Goal: Transaction & Acquisition: Purchase product/service

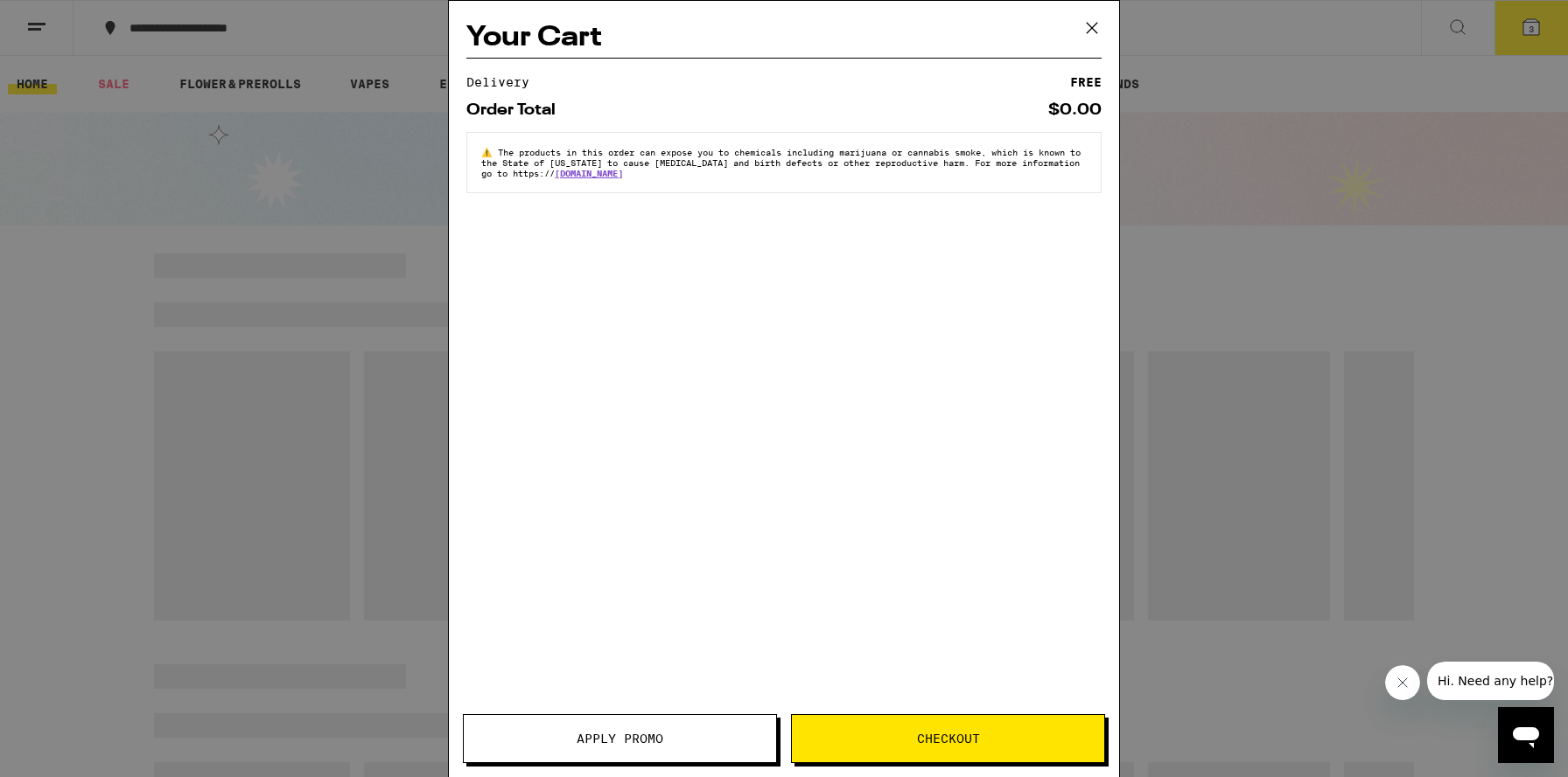
click at [1105, 22] on button at bounding box center [1091, 28] width 54 height 56
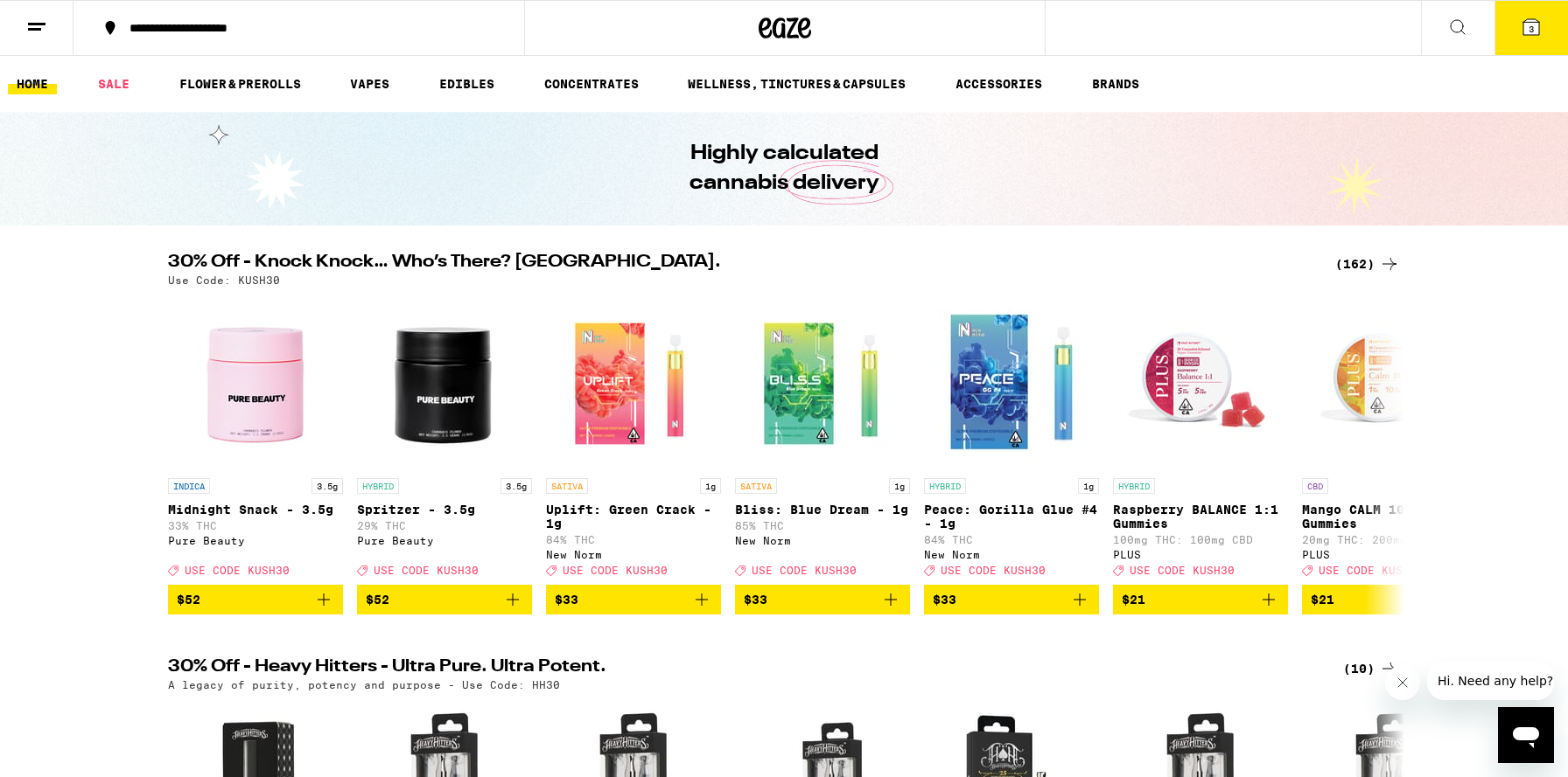
click at [1542, 35] on button "3" at bounding box center [1531, 27] width 74 height 54
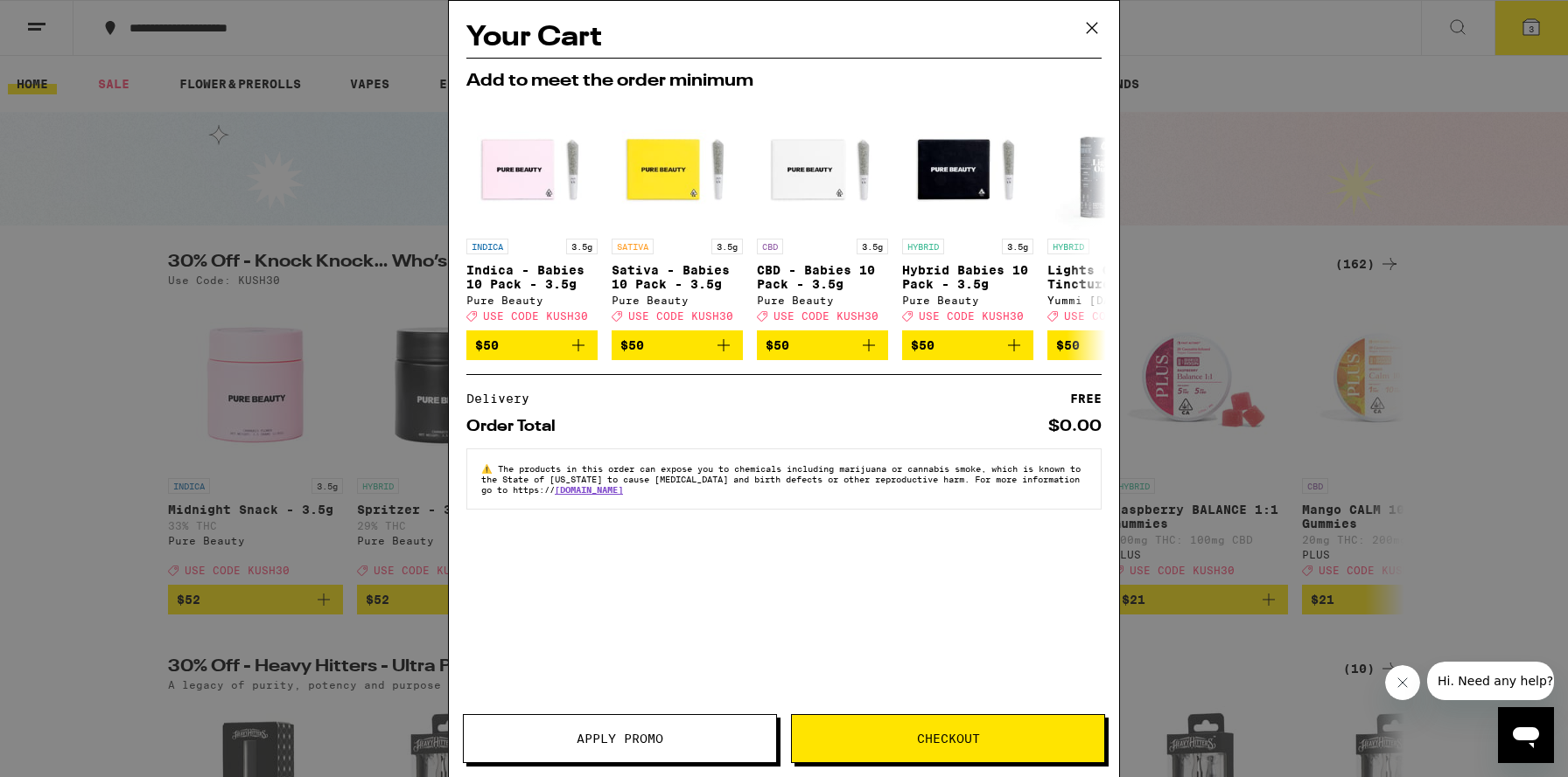
click at [886, 733] on span "Checkout" at bounding box center [948, 739] width 312 height 12
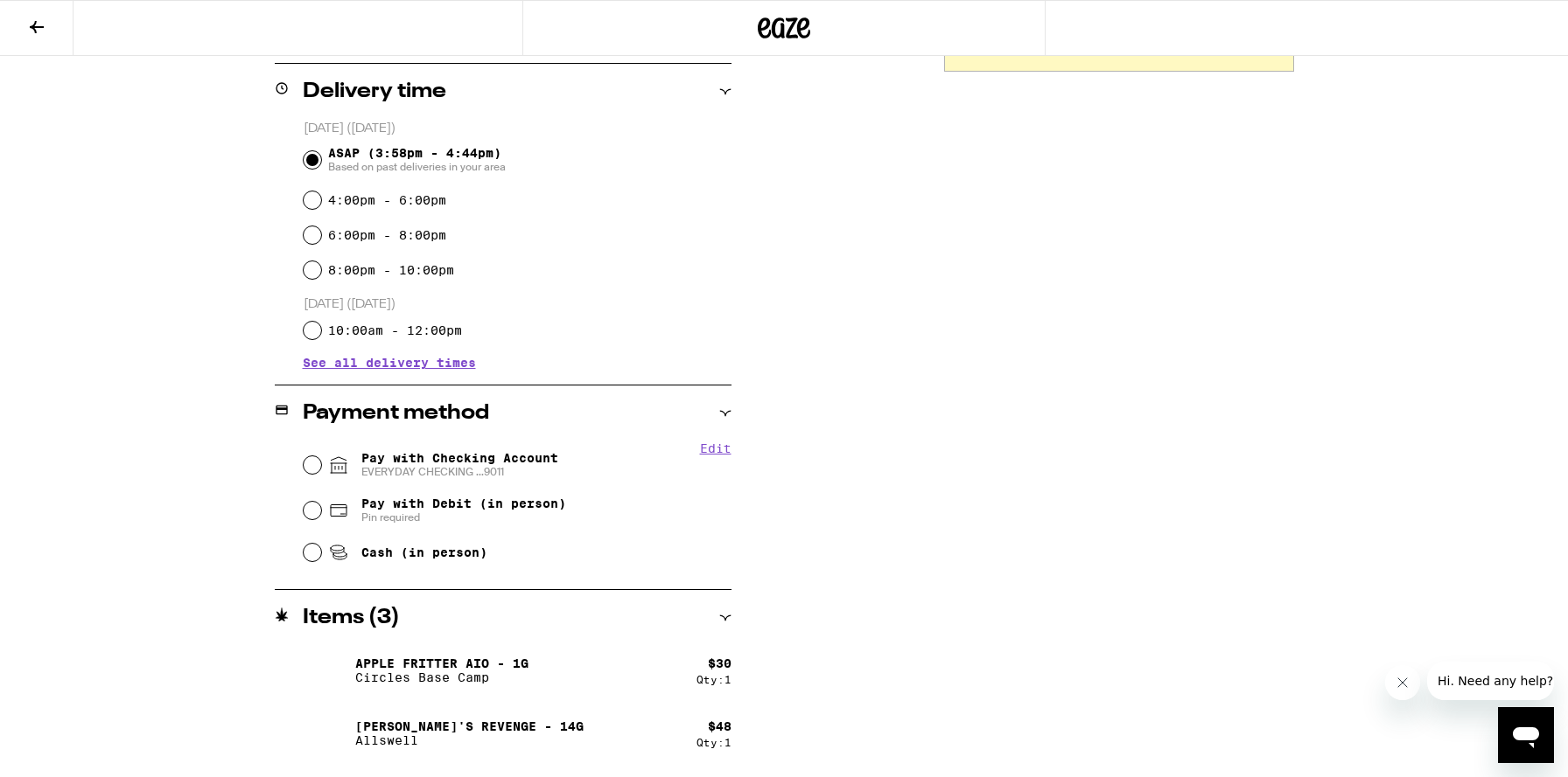
scroll to position [483, 0]
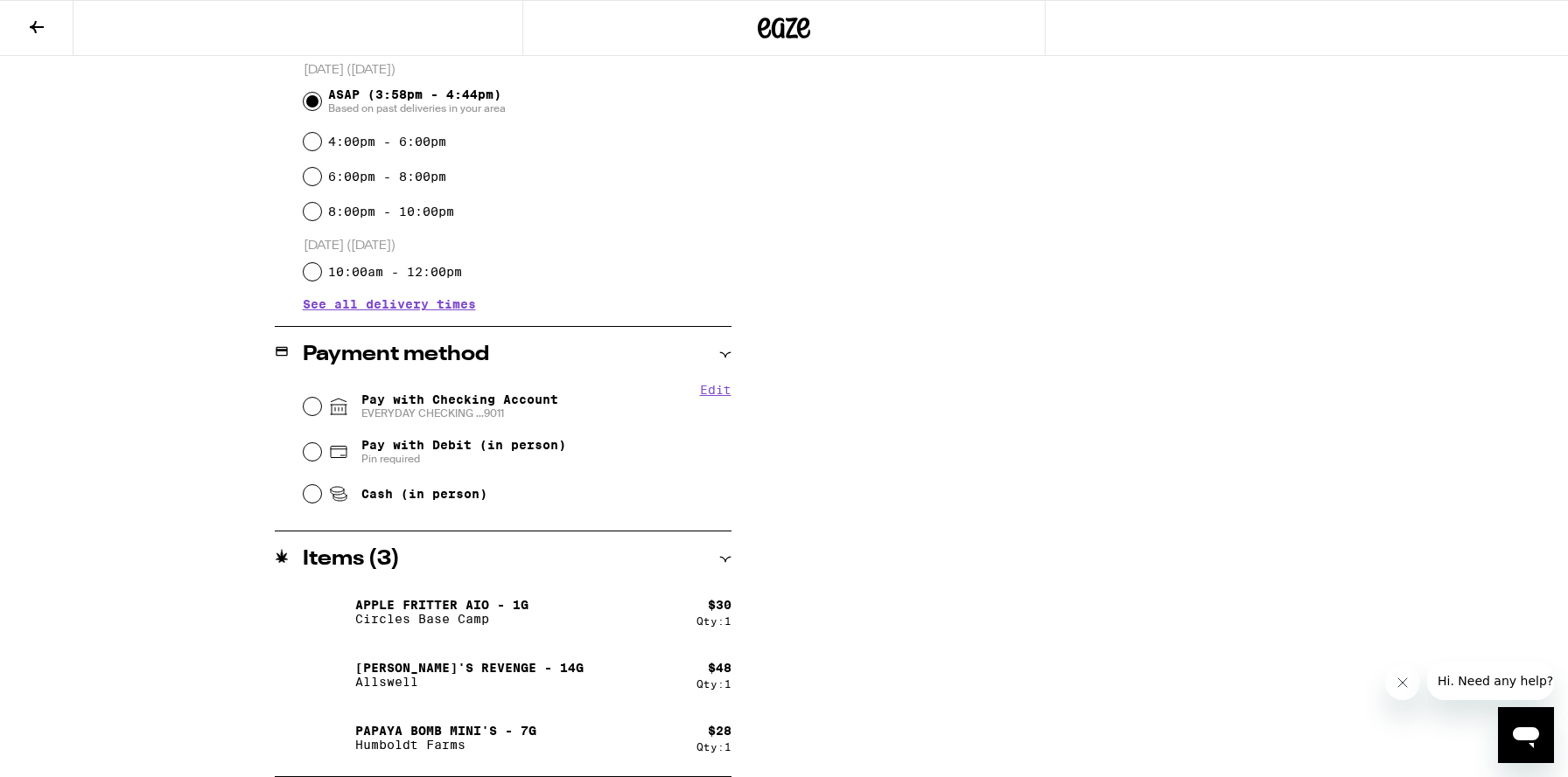
click at [458, 600] on p "Apple Fritter AIO - 1g" at bounding box center [441, 605] width 173 height 14
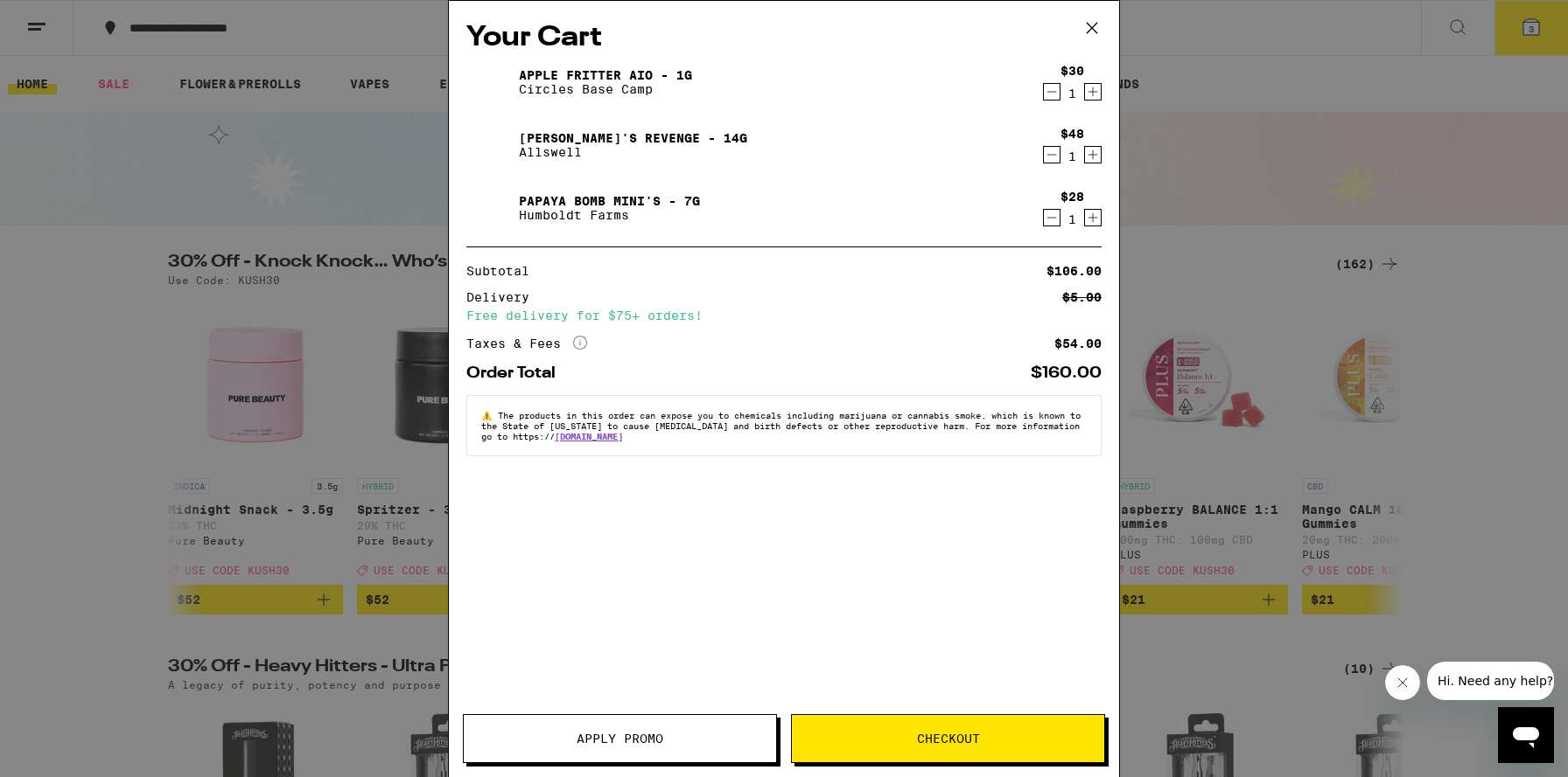
click at [1044, 92] on icon "Decrement" at bounding box center [1052, 92] width 16 height 21
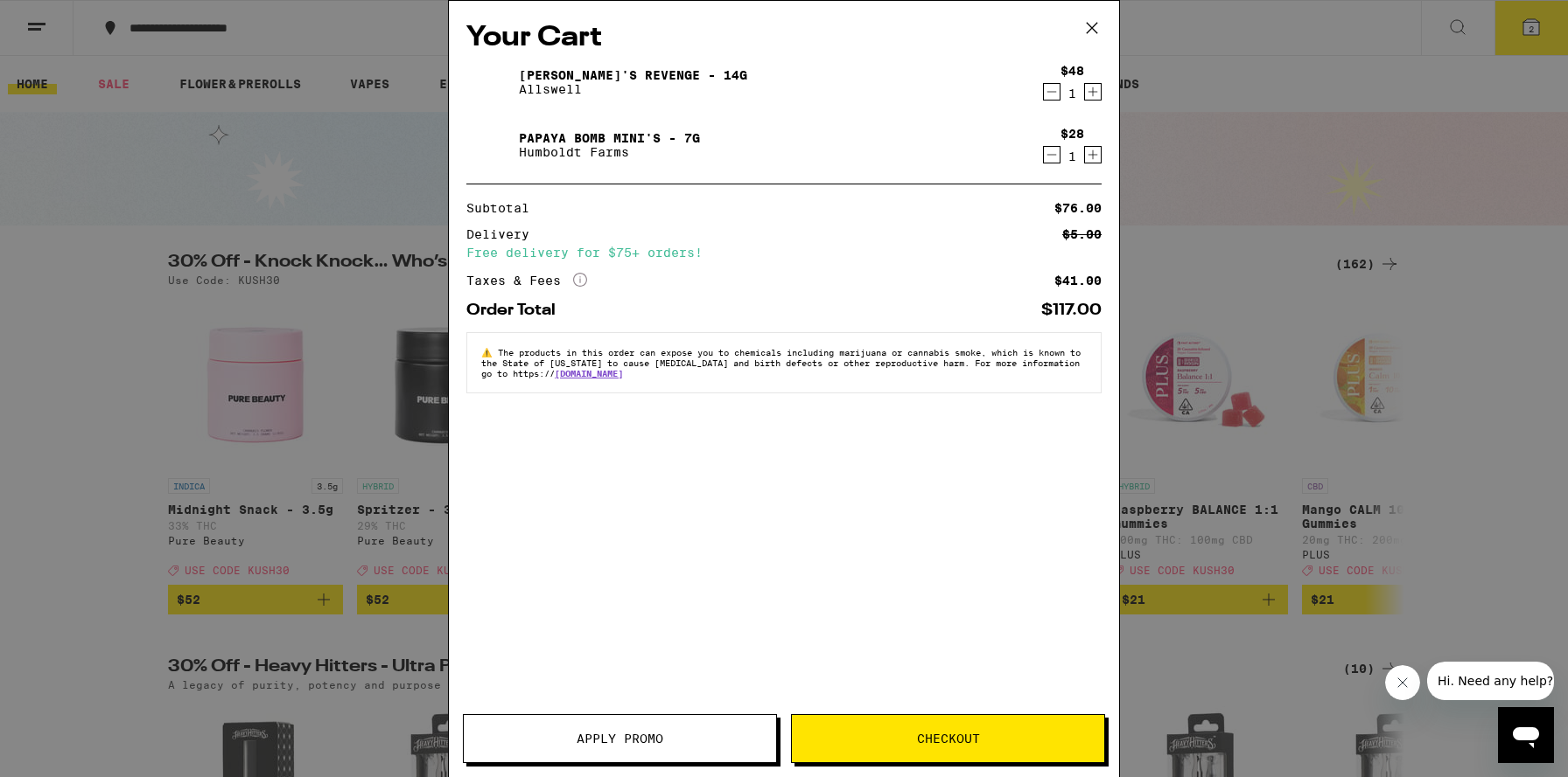
click at [694, 720] on button "Apply Promo" at bounding box center [620, 738] width 314 height 49
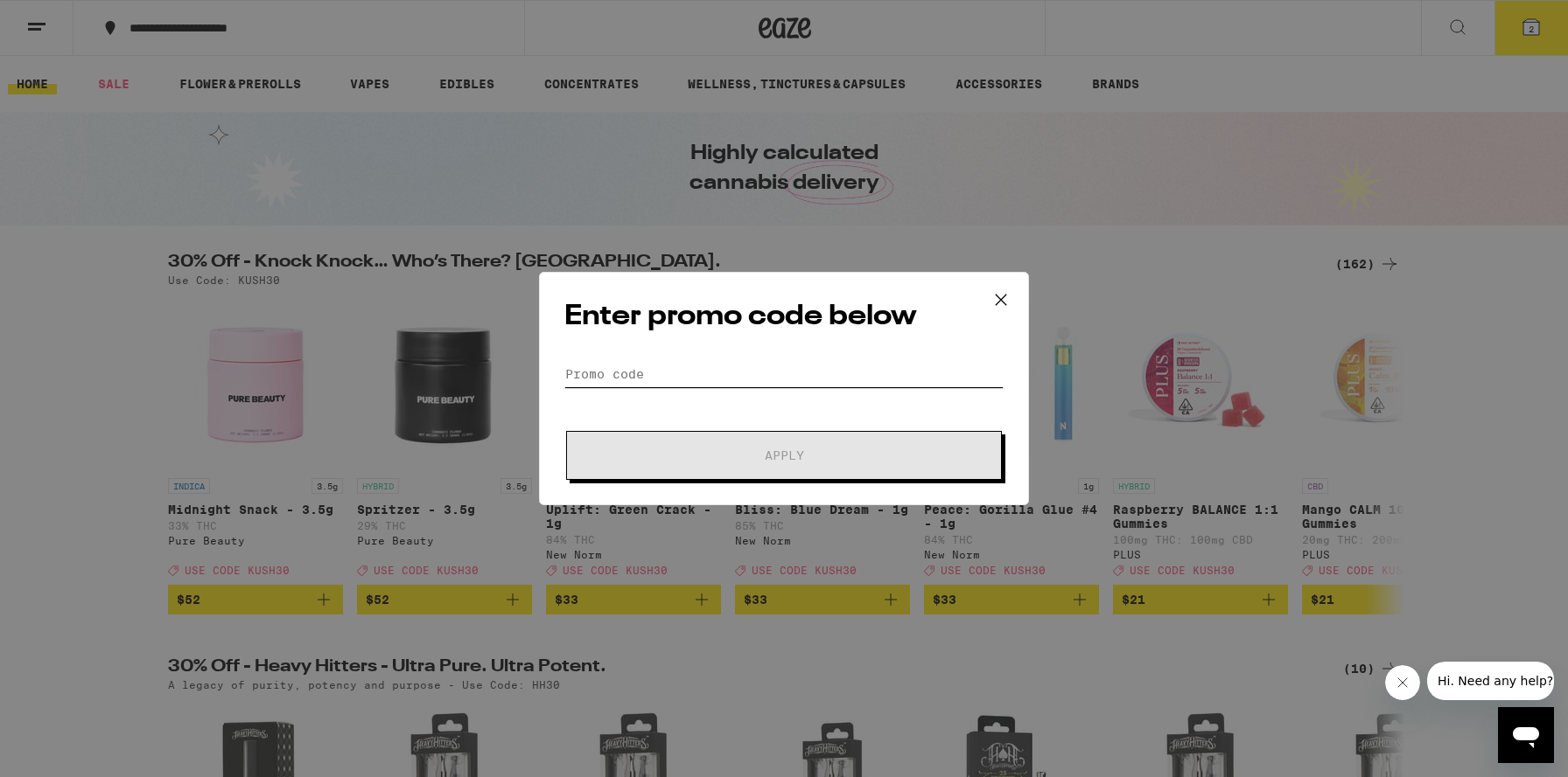
click at [683, 382] on input "Promo Code" at bounding box center [784, 374] width 439 height 27
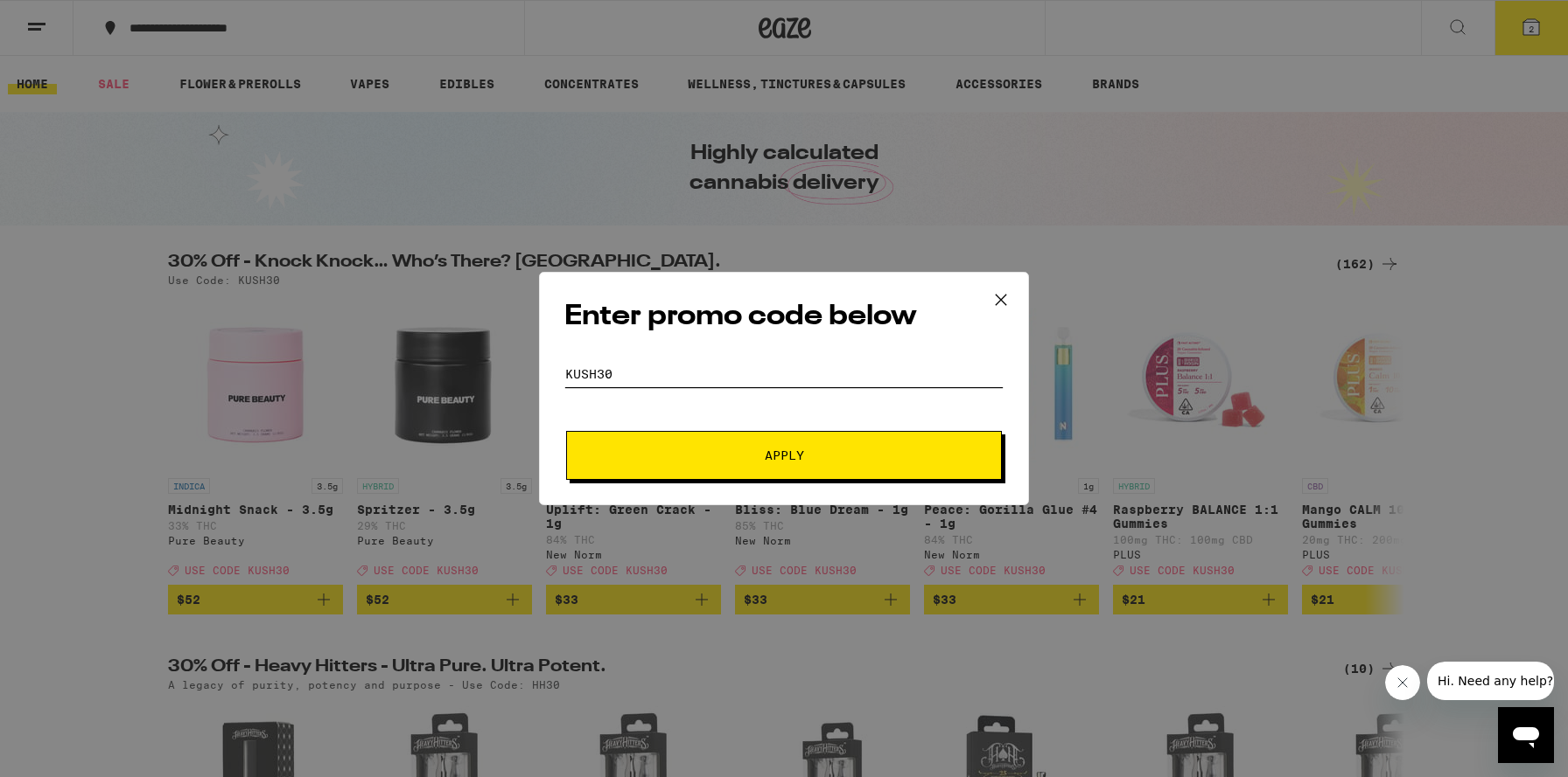
type input "kush30"
click at [705, 451] on span "Apply" at bounding box center [784, 456] width 315 height 12
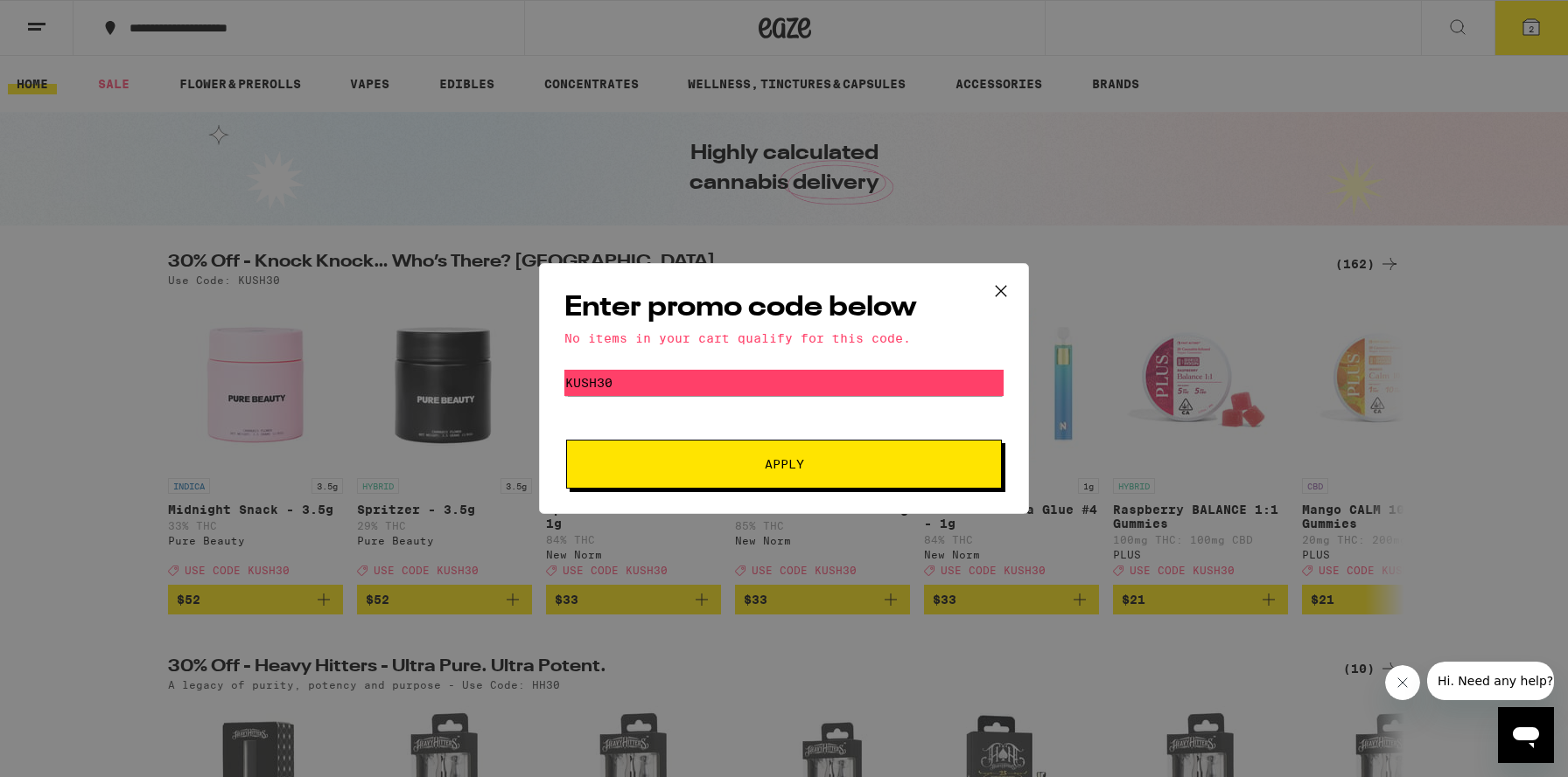
click at [778, 450] on button "Apply" at bounding box center [784, 464] width 436 height 49
click at [997, 288] on icon at bounding box center [1001, 291] width 27 height 27
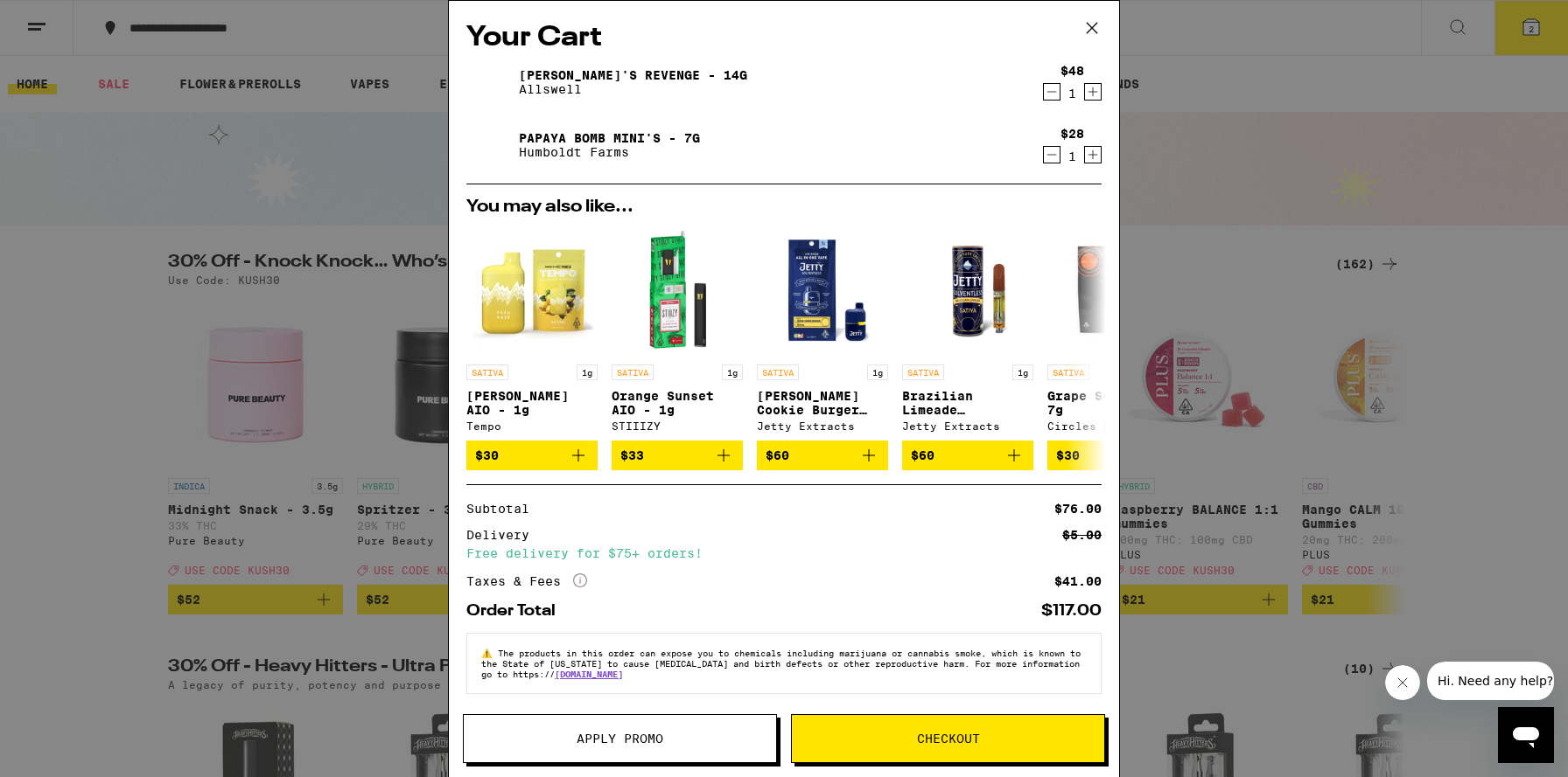
click at [1095, 38] on icon at bounding box center [1092, 28] width 27 height 27
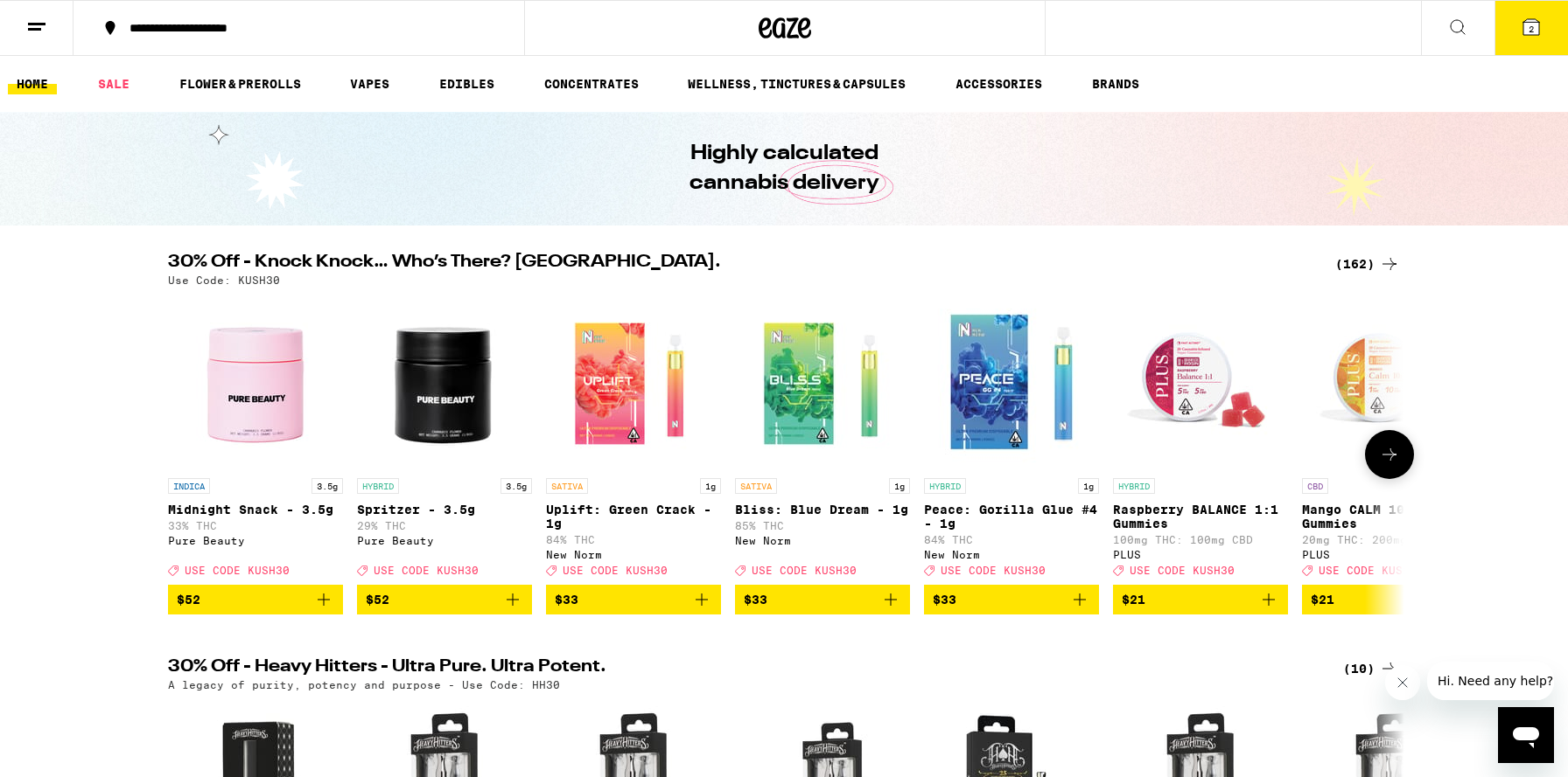
click at [1373, 459] on button at bounding box center [1389, 454] width 49 height 49
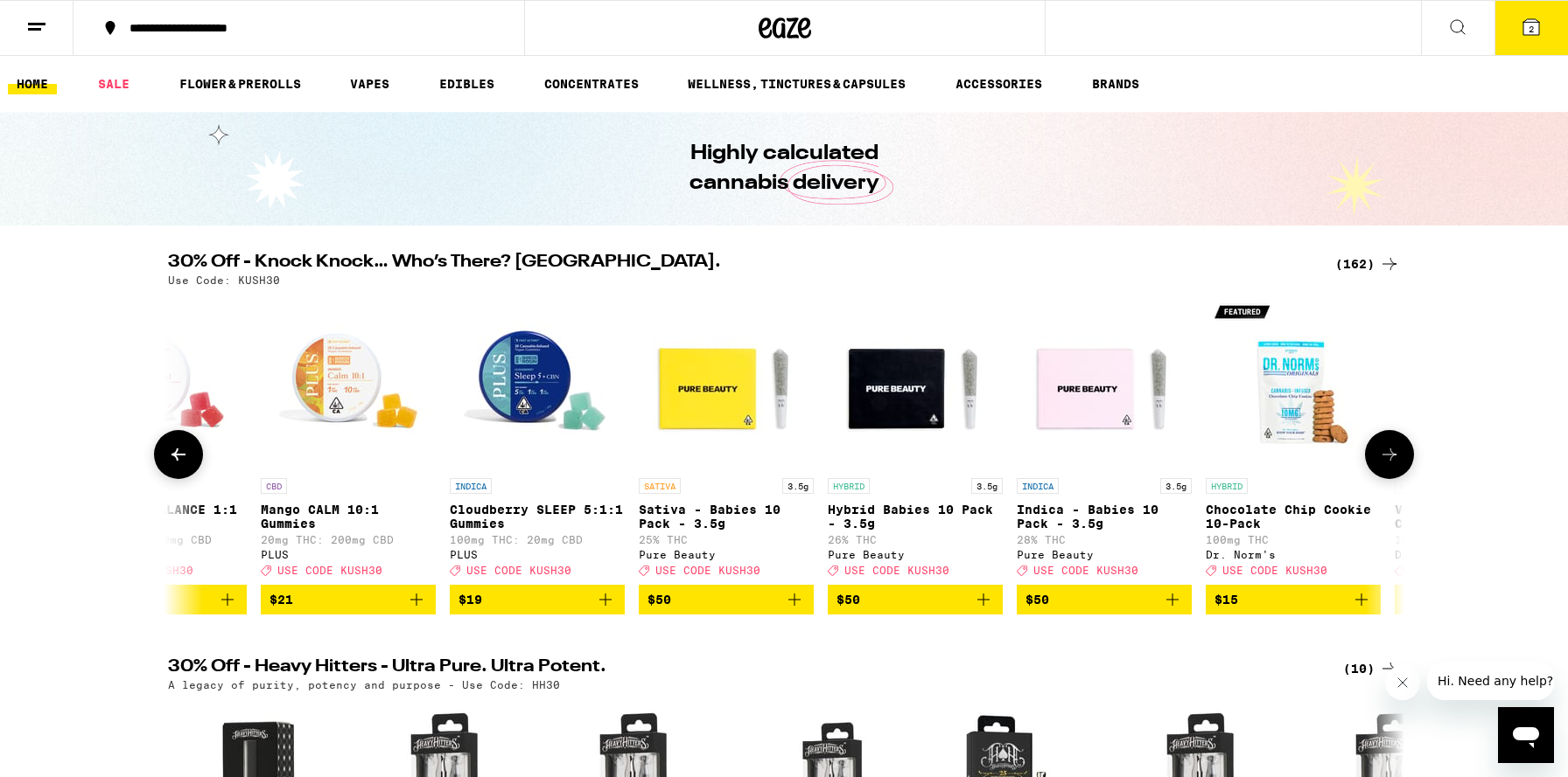
click at [1373, 459] on button at bounding box center [1389, 454] width 49 height 49
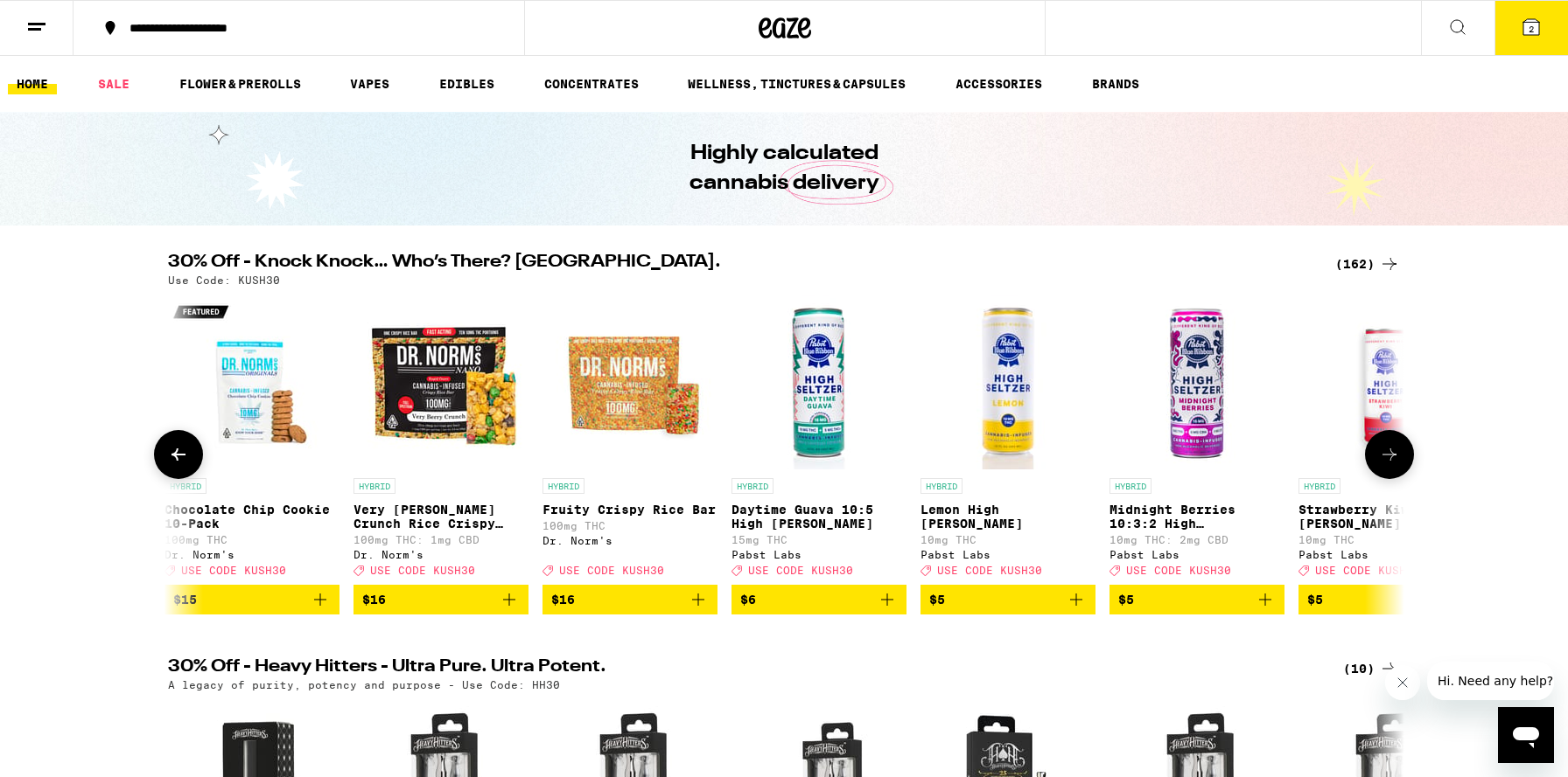
click at [168, 463] on icon at bounding box center [178, 455] width 21 height 21
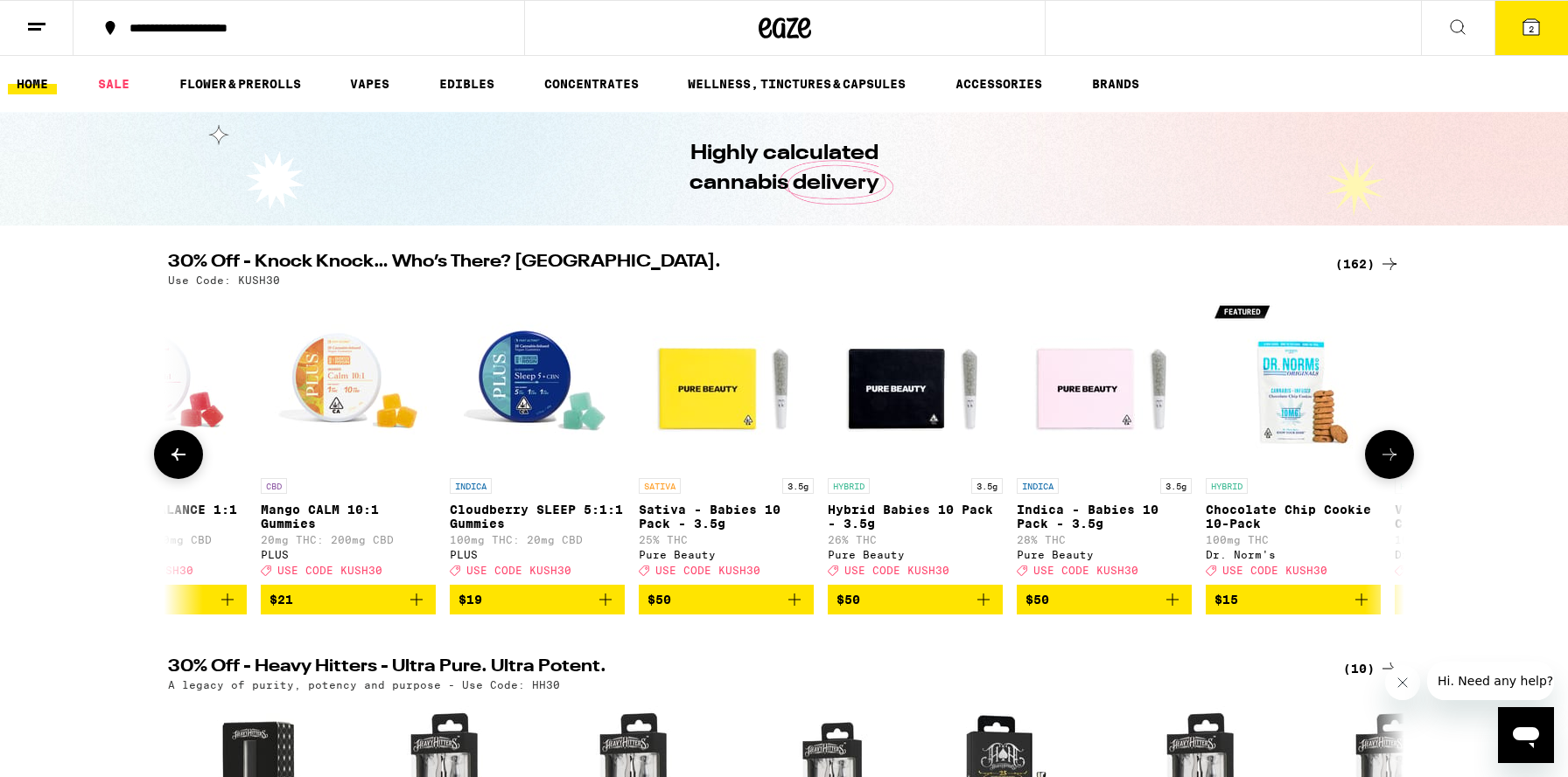
scroll to position [0, 1041]
click at [1386, 458] on icon at bounding box center [1390, 455] width 21 height 21
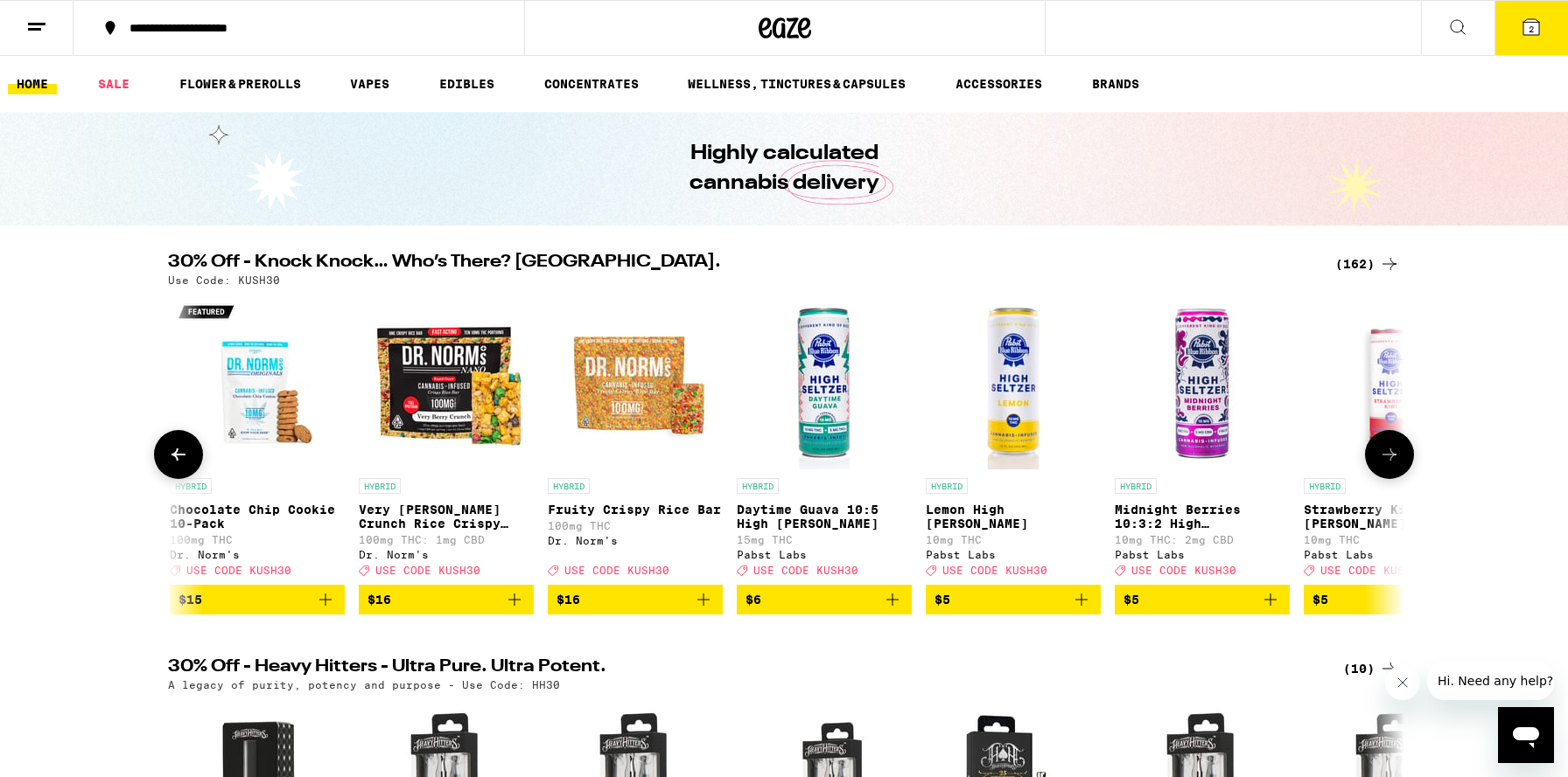
scroll to position [0, 2082]
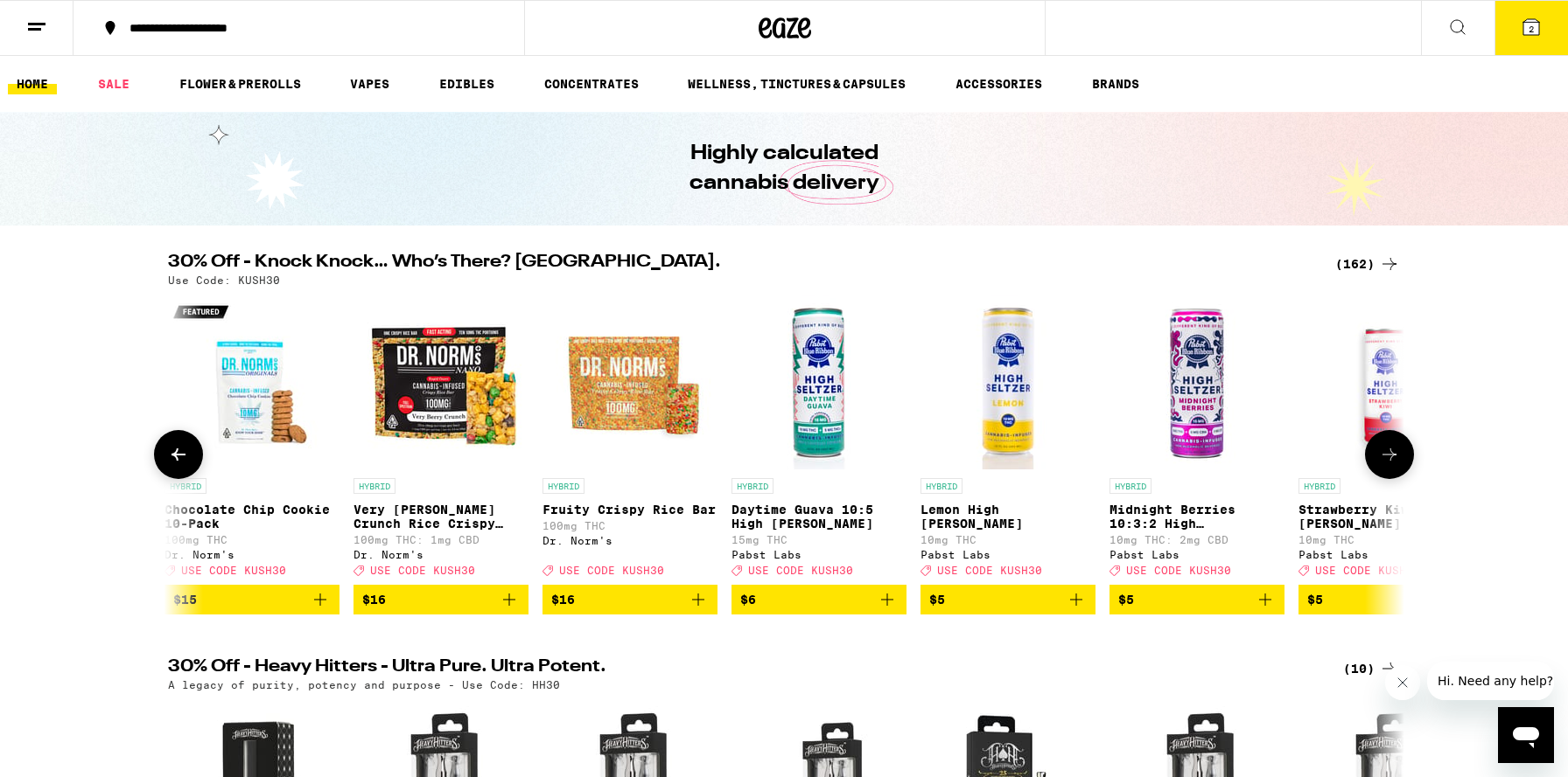
click at [1386, 458] on icon at bounding box center [1390, 455] width 21 height 21
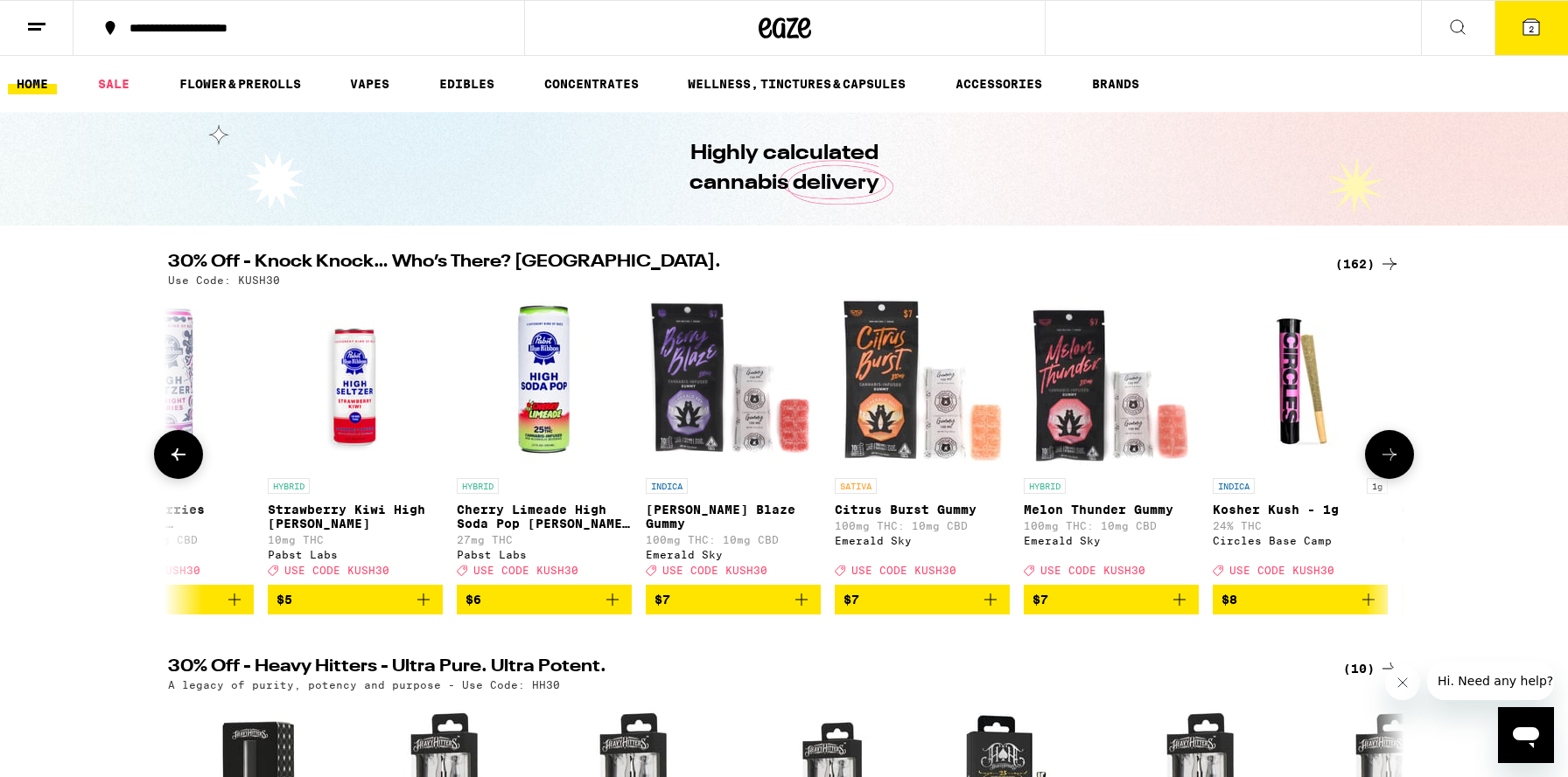
scroll to position [0, 3123]
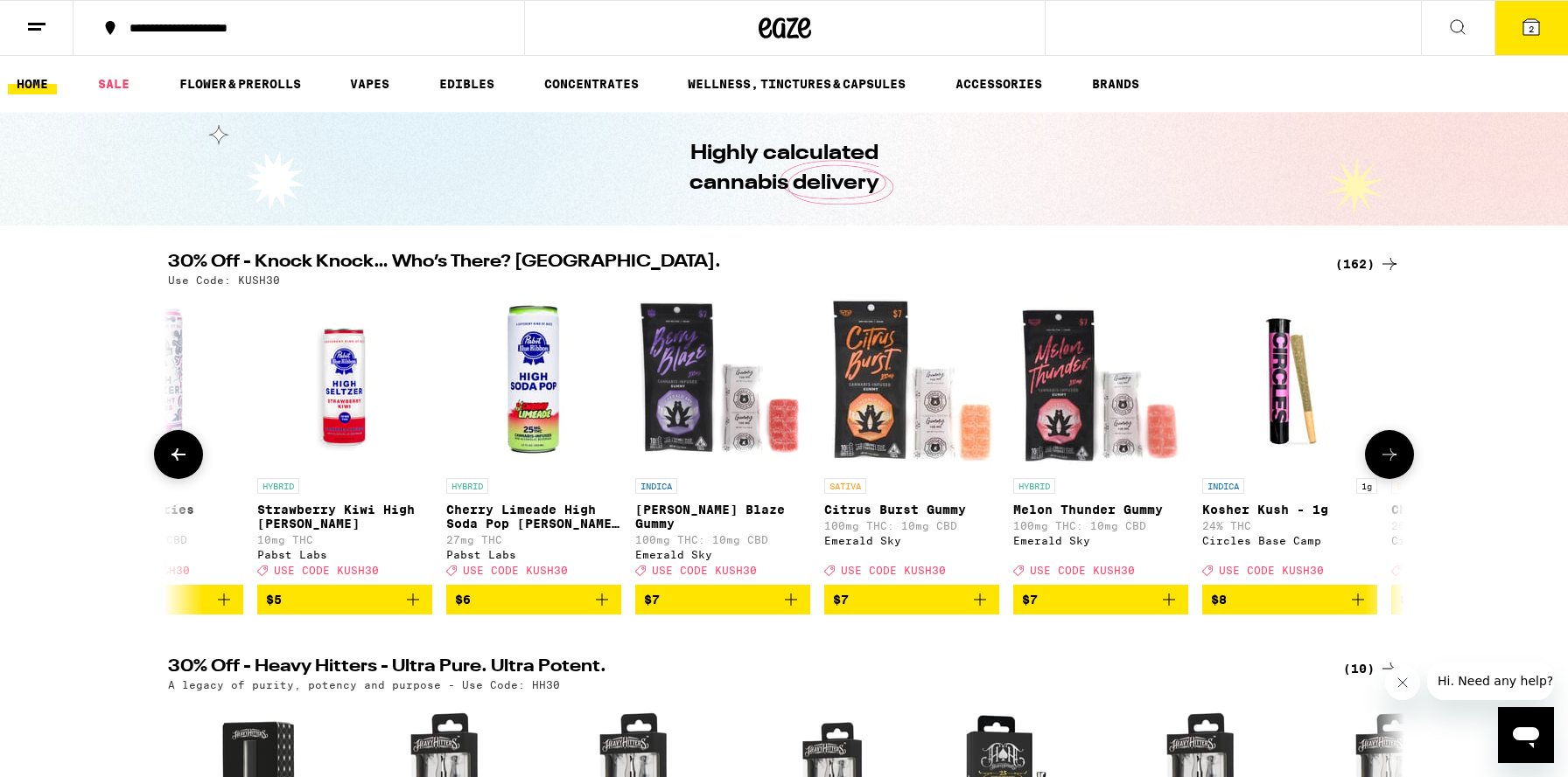
click at [1386, 459] on icon at bounding box center [1390, 455] width 21 height 21
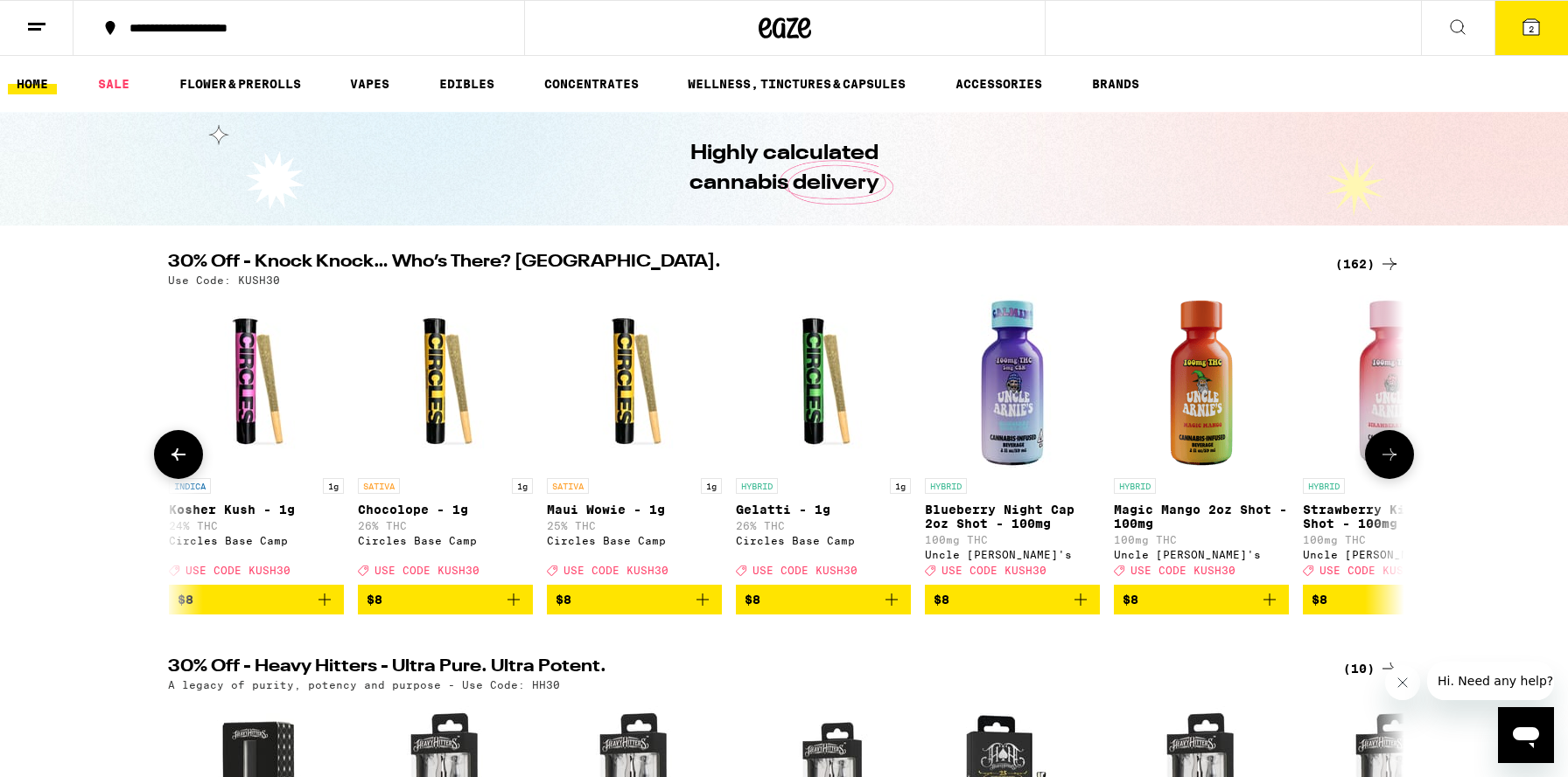
scroll to position [0, 4164]
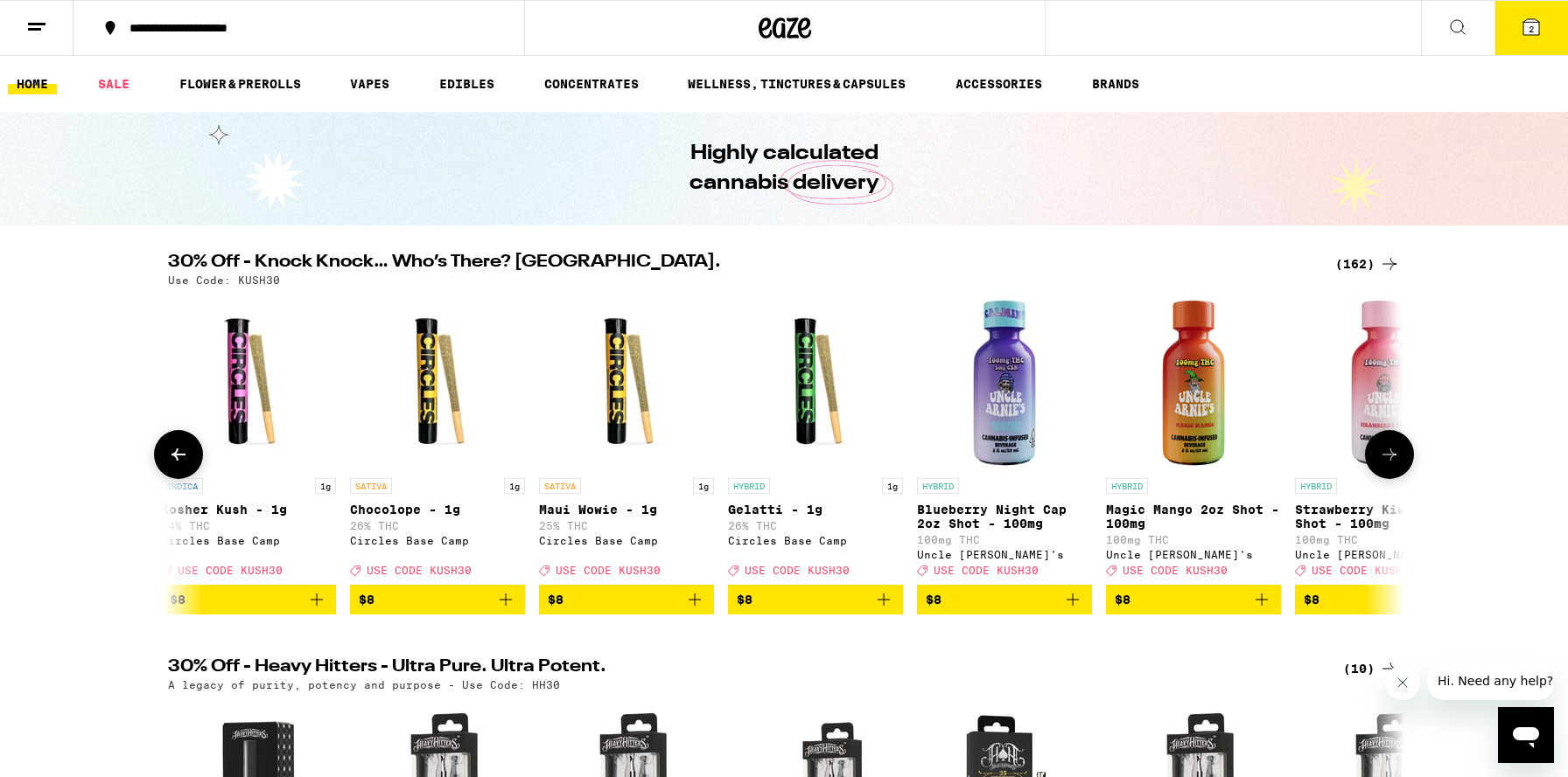
click at [1386, 459] on icon at bounding box center [1390, 455] width 21 height 21
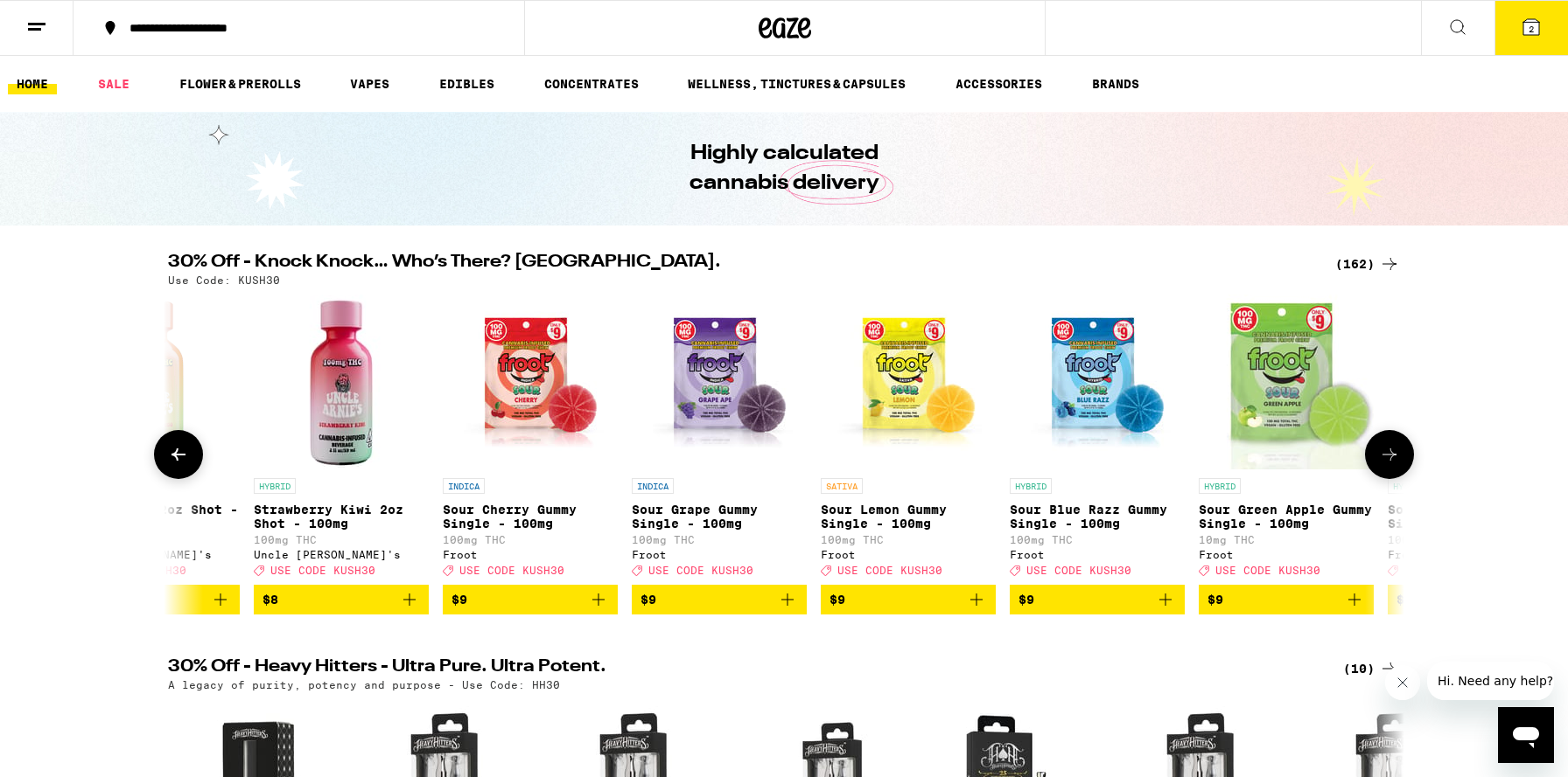
click at [1386, 459] on icon at bounding box center [1390, 455] width 21 height 21
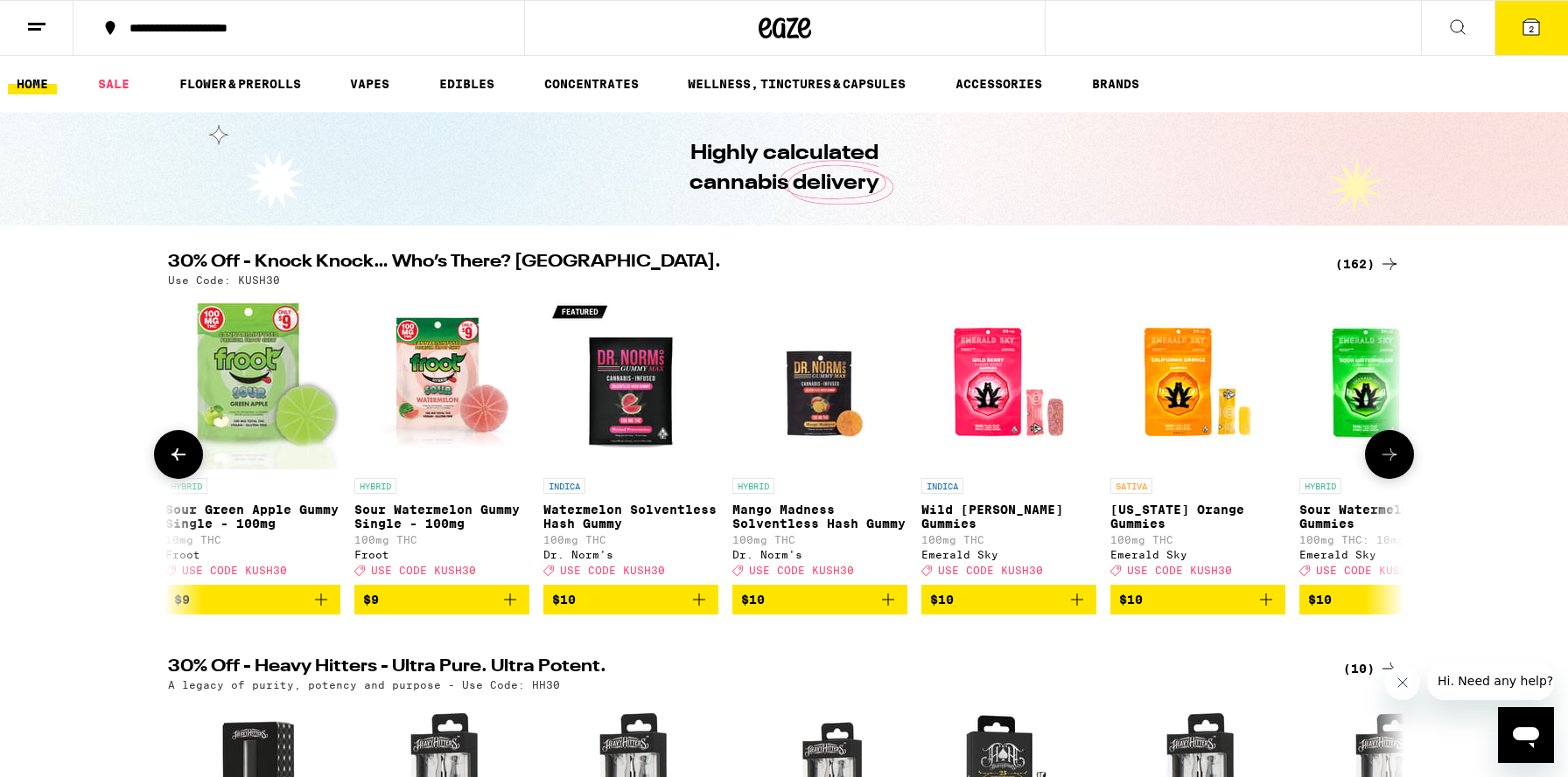
scroll to position [0, 6246]
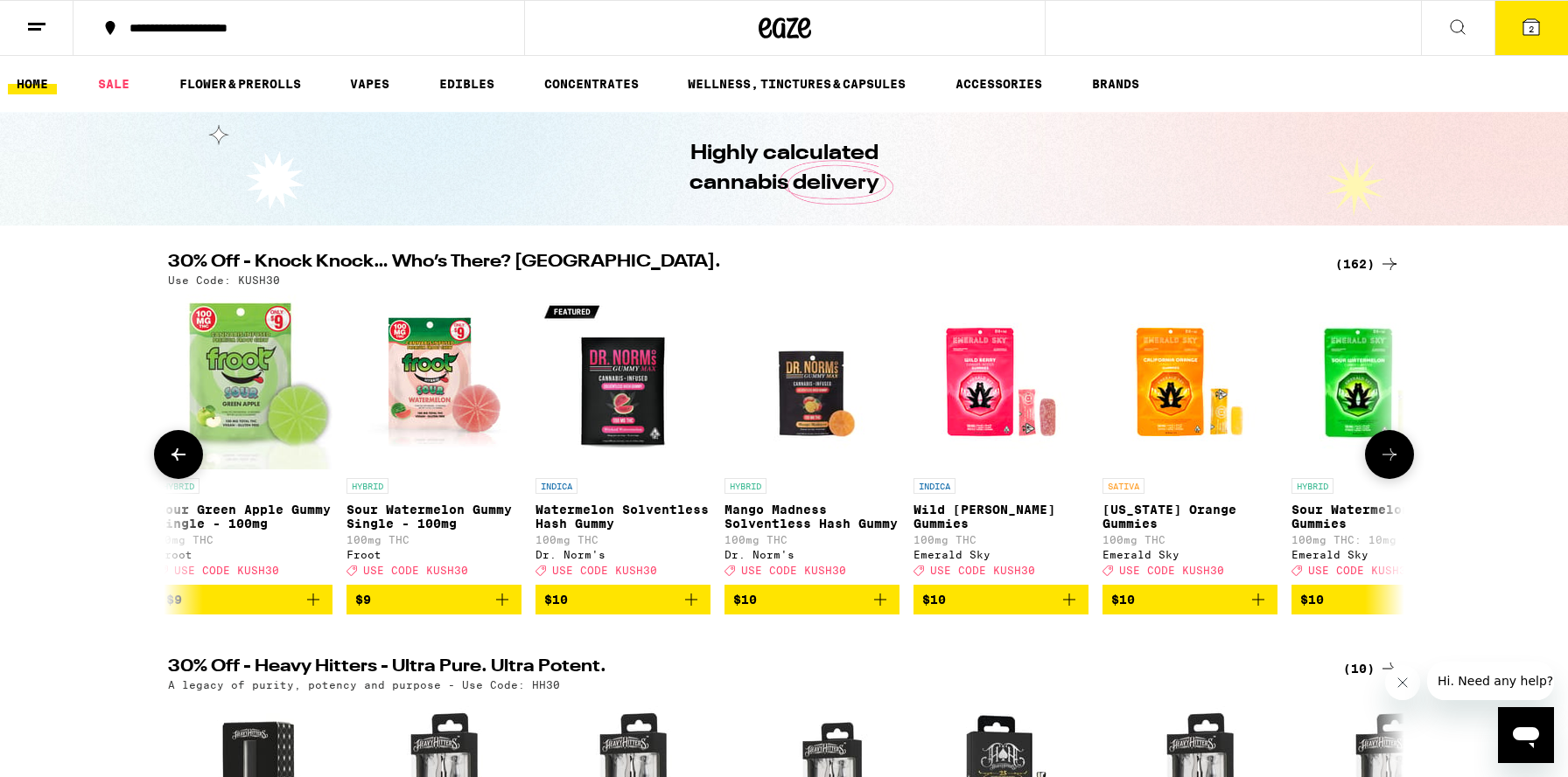
click at [1386, 459] on icon at bounding box center [1390, 455] width 21 height 21
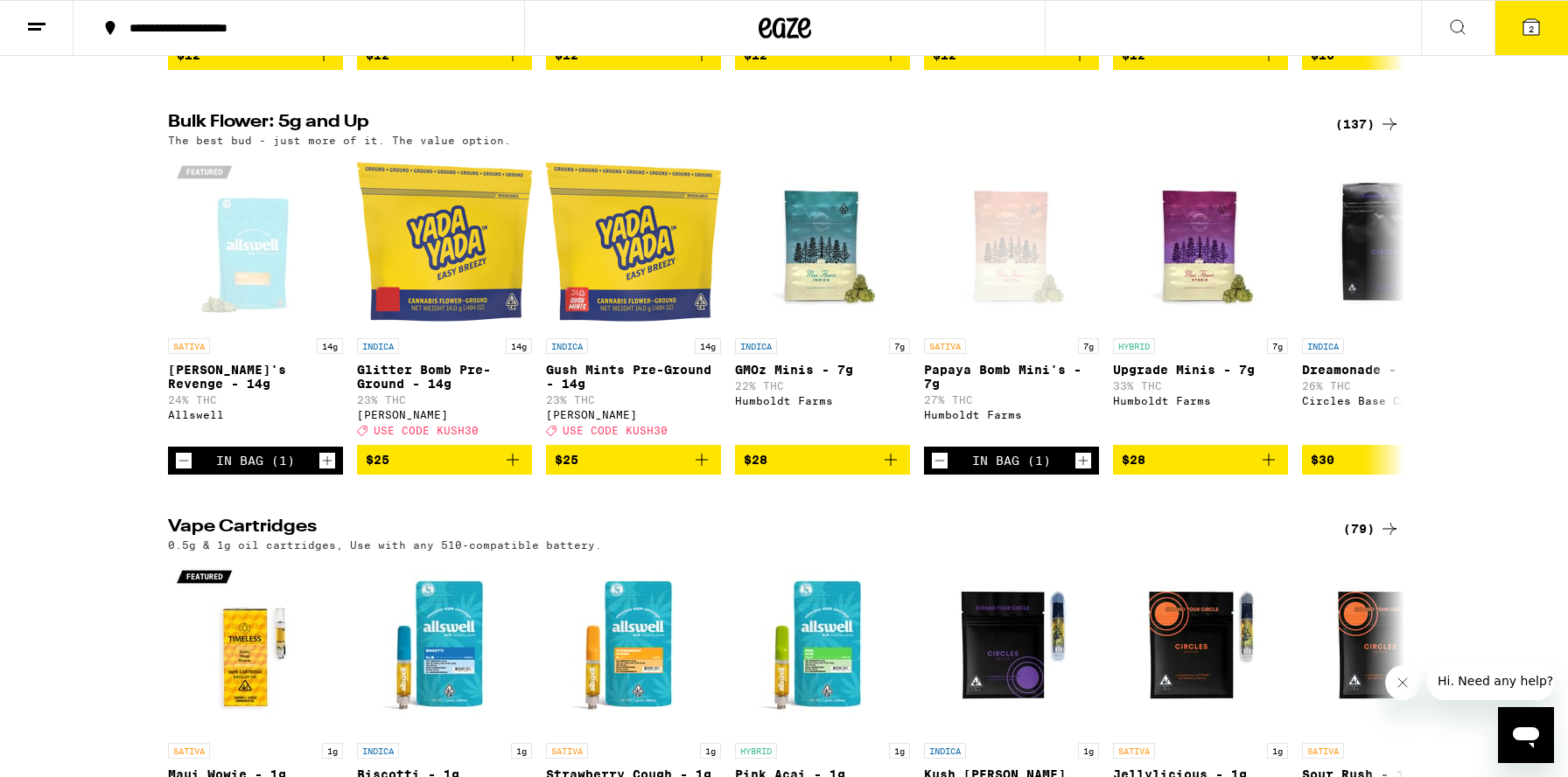
scroll to position [2194, 0]
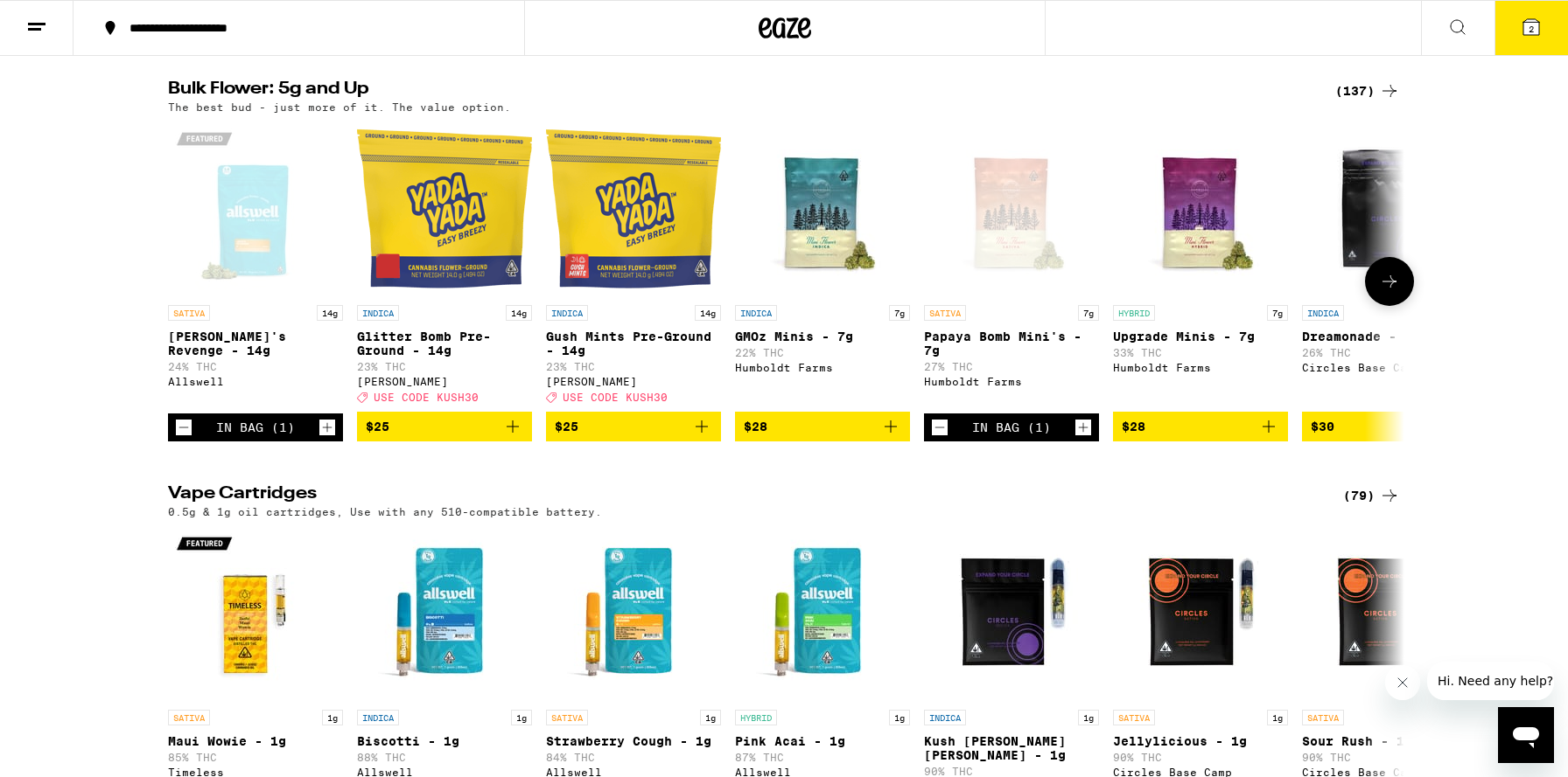
click at [941, 438] on icon "Decrement" at bounding box center [940, 428] width 16 height 21
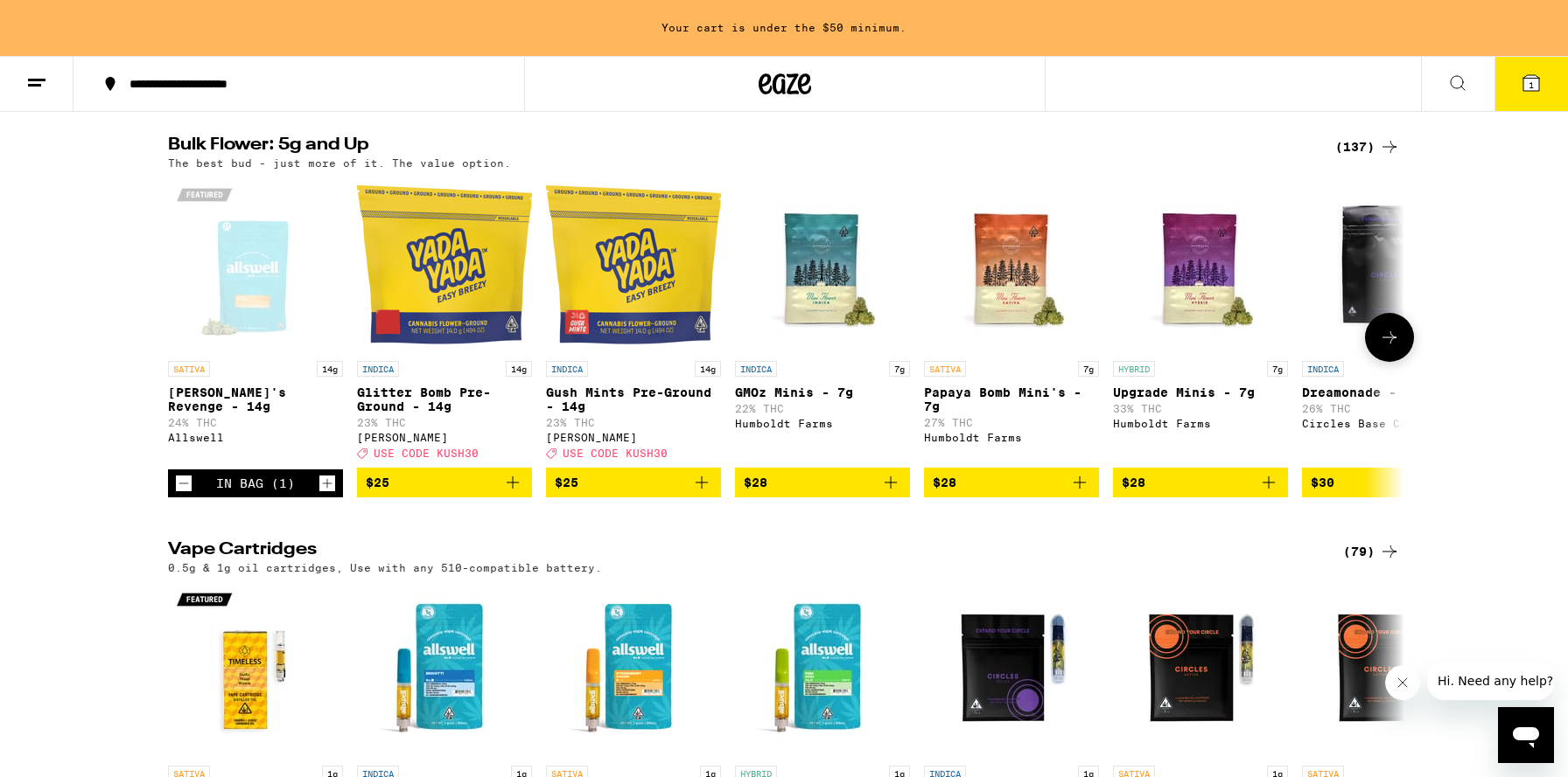
scroll to position [2250, 0]
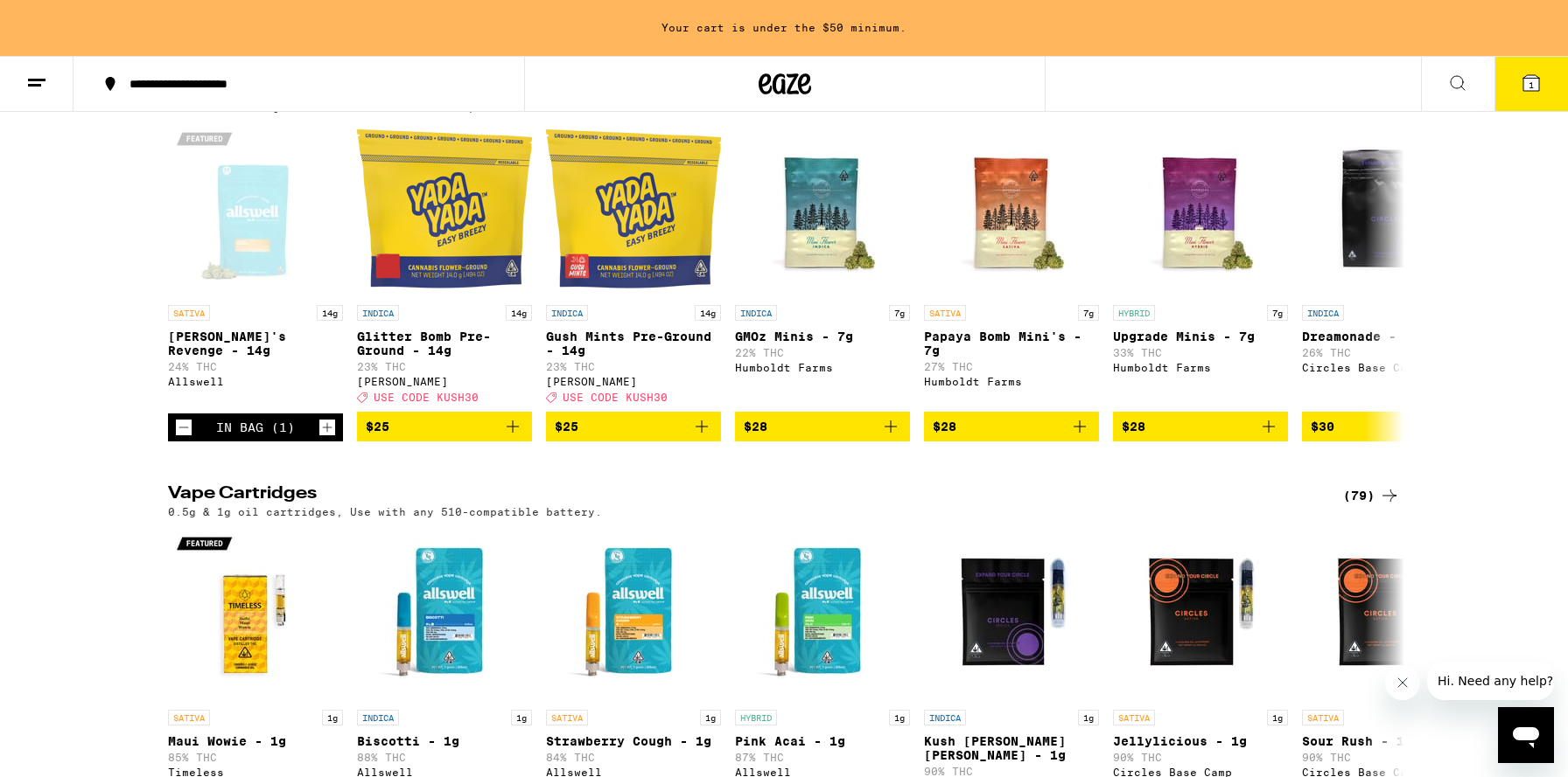
click at [1540, 78] on icon at bounding box center [1531, 83] width 21 height 21
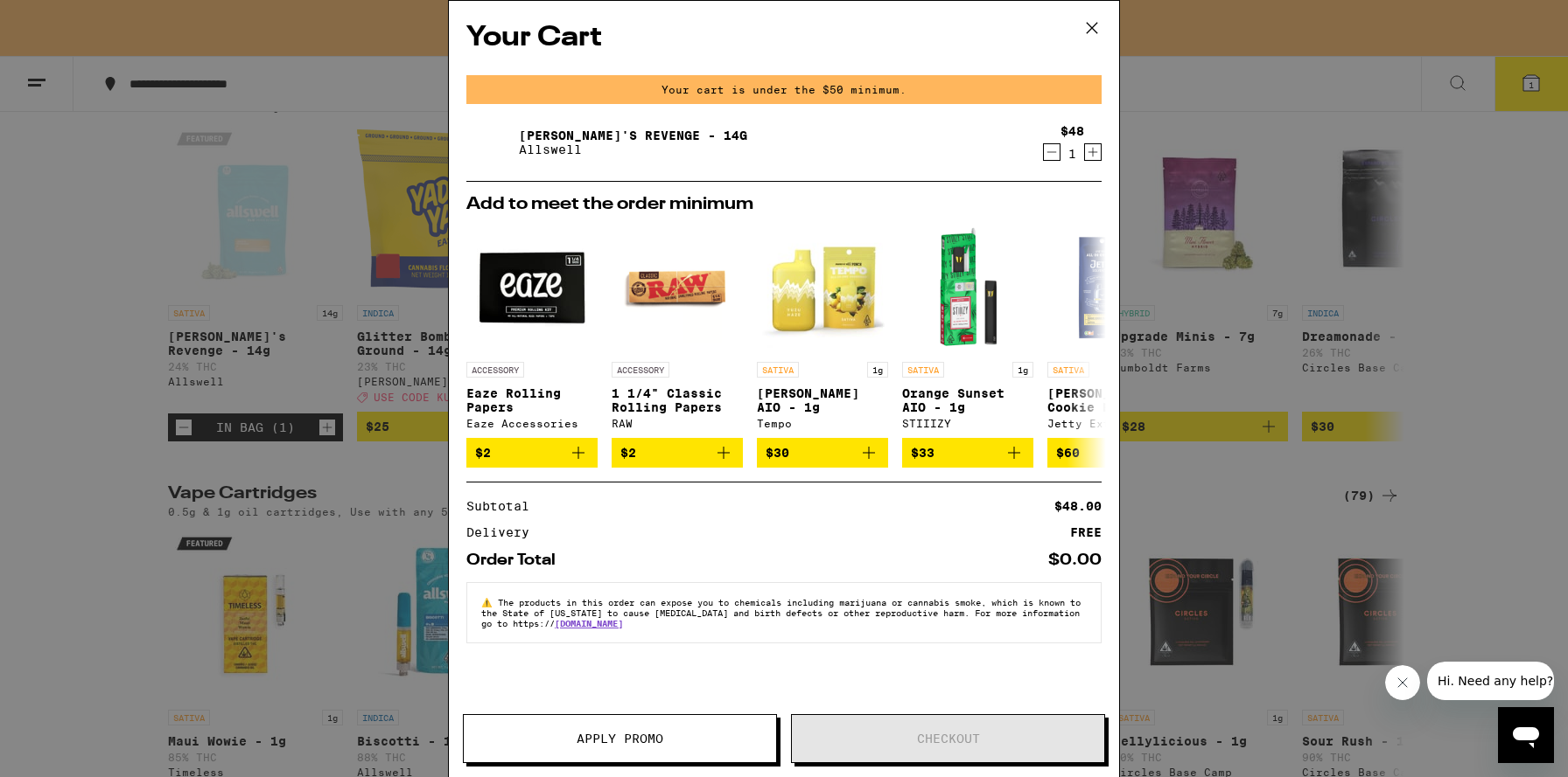
click at [1083, 24] on icon at bounding box center [1092, 28] width 27 height 27
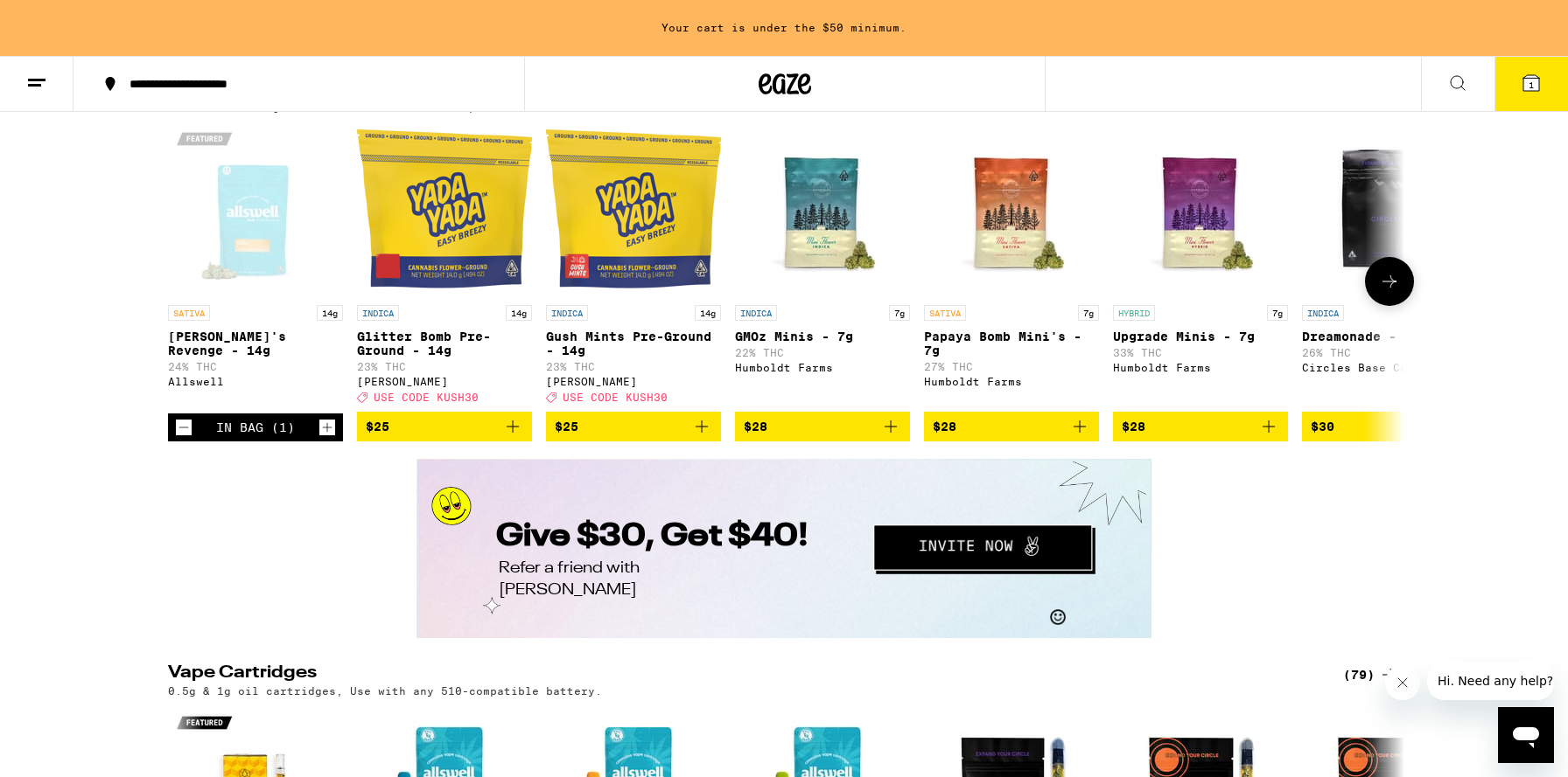
click at [1396, 306] on button at bounding box center [1389, 281] width 49 height 49
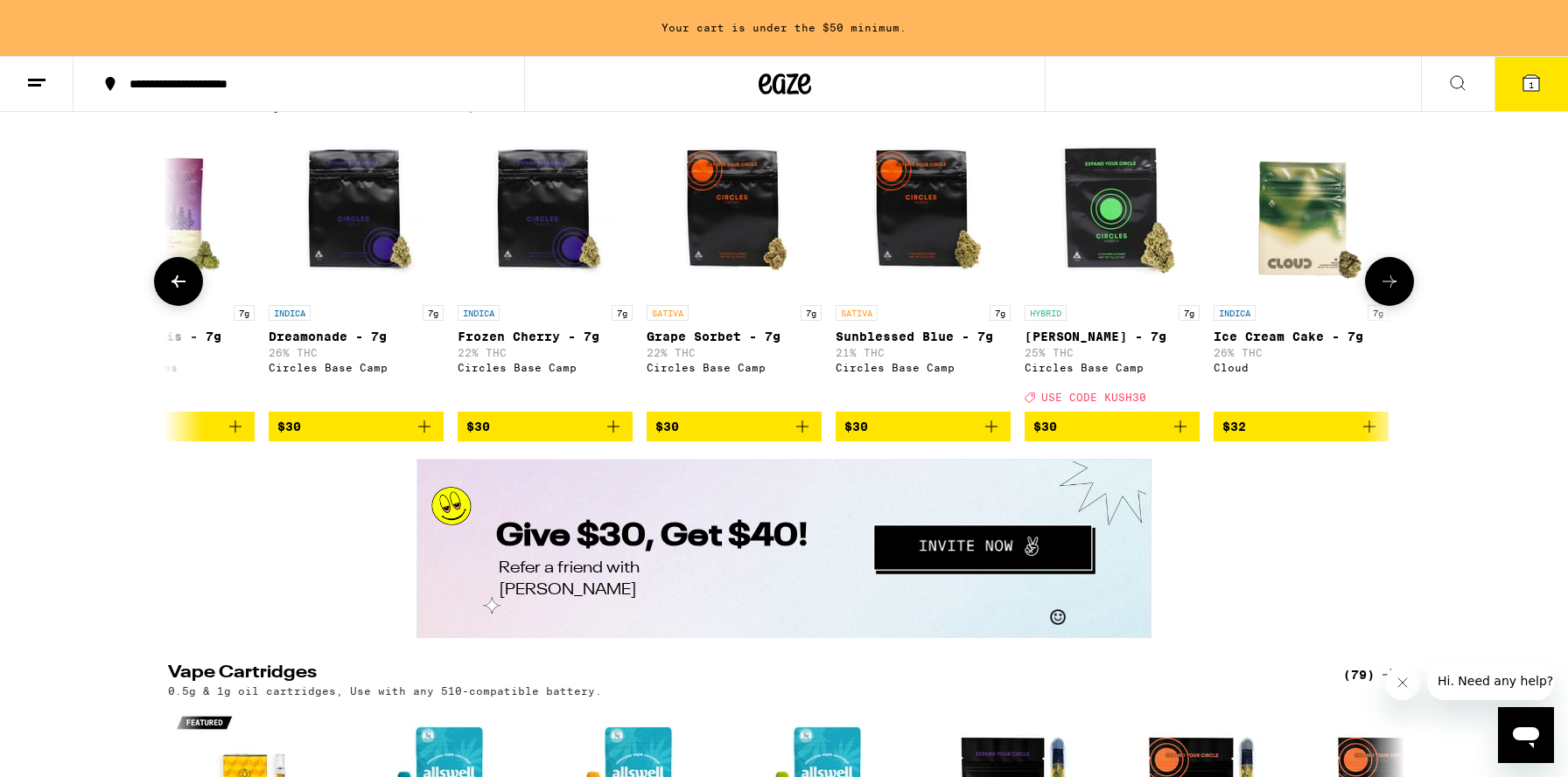
scroll to position [0, 1041]
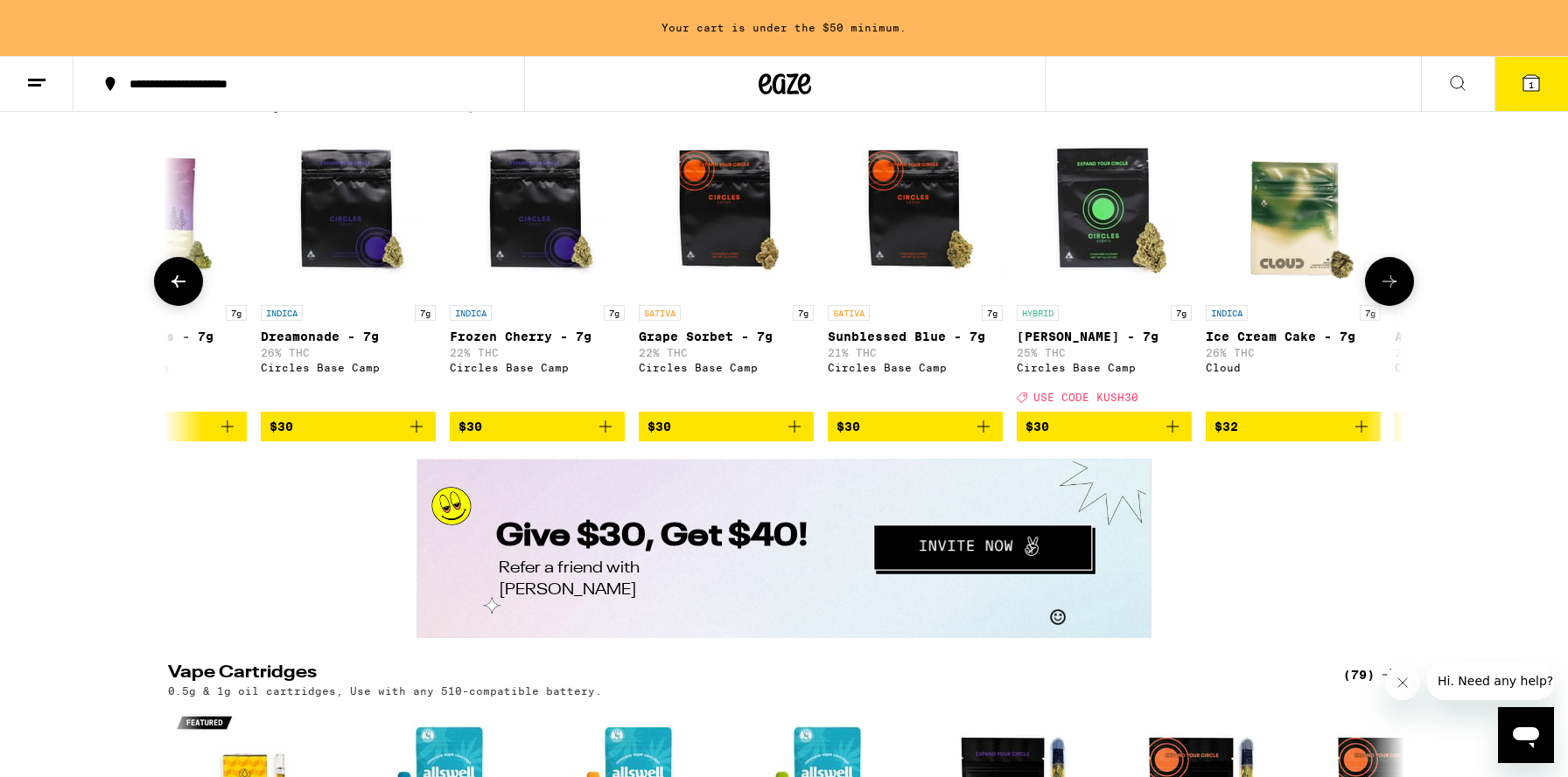
click at [1379, 292] on icon at bounding box center [1390, 282] width 21 height 21
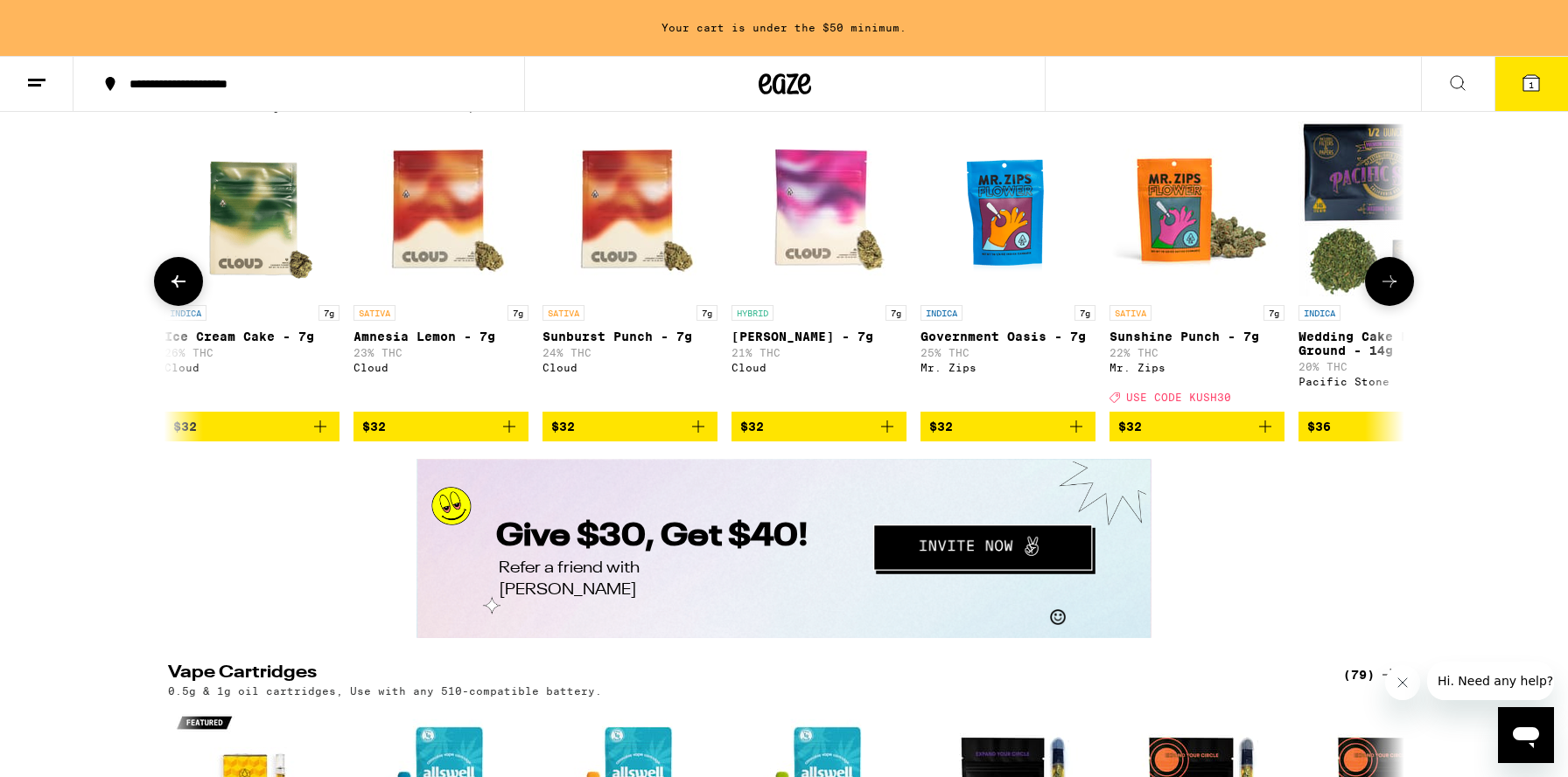
click at [1379, 292] on icon at bounding box center [1390, 282] width 21 height 21
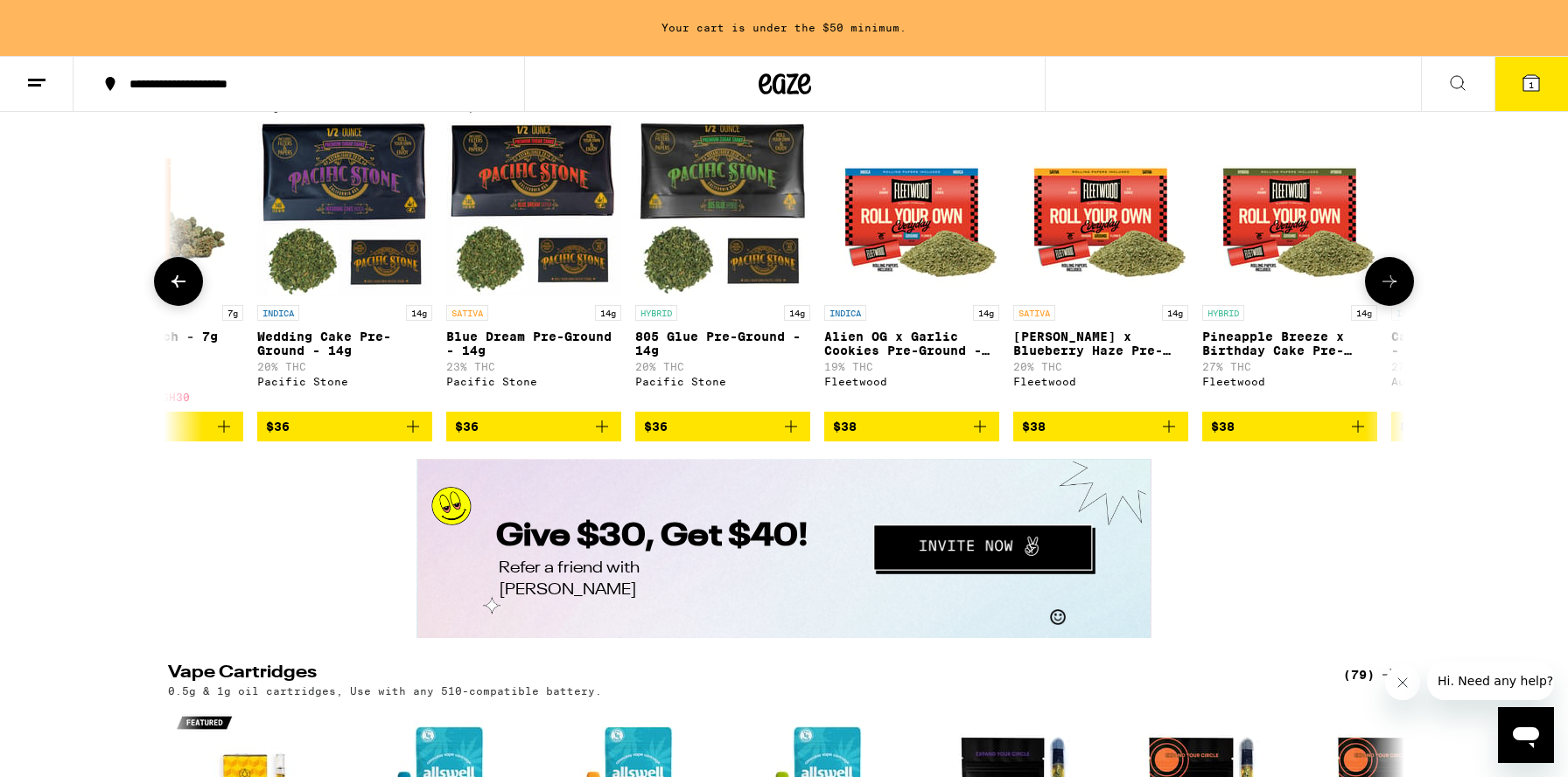
click at [1379, 292] on icon at bounding box center [1390, 282] width 21 height 21
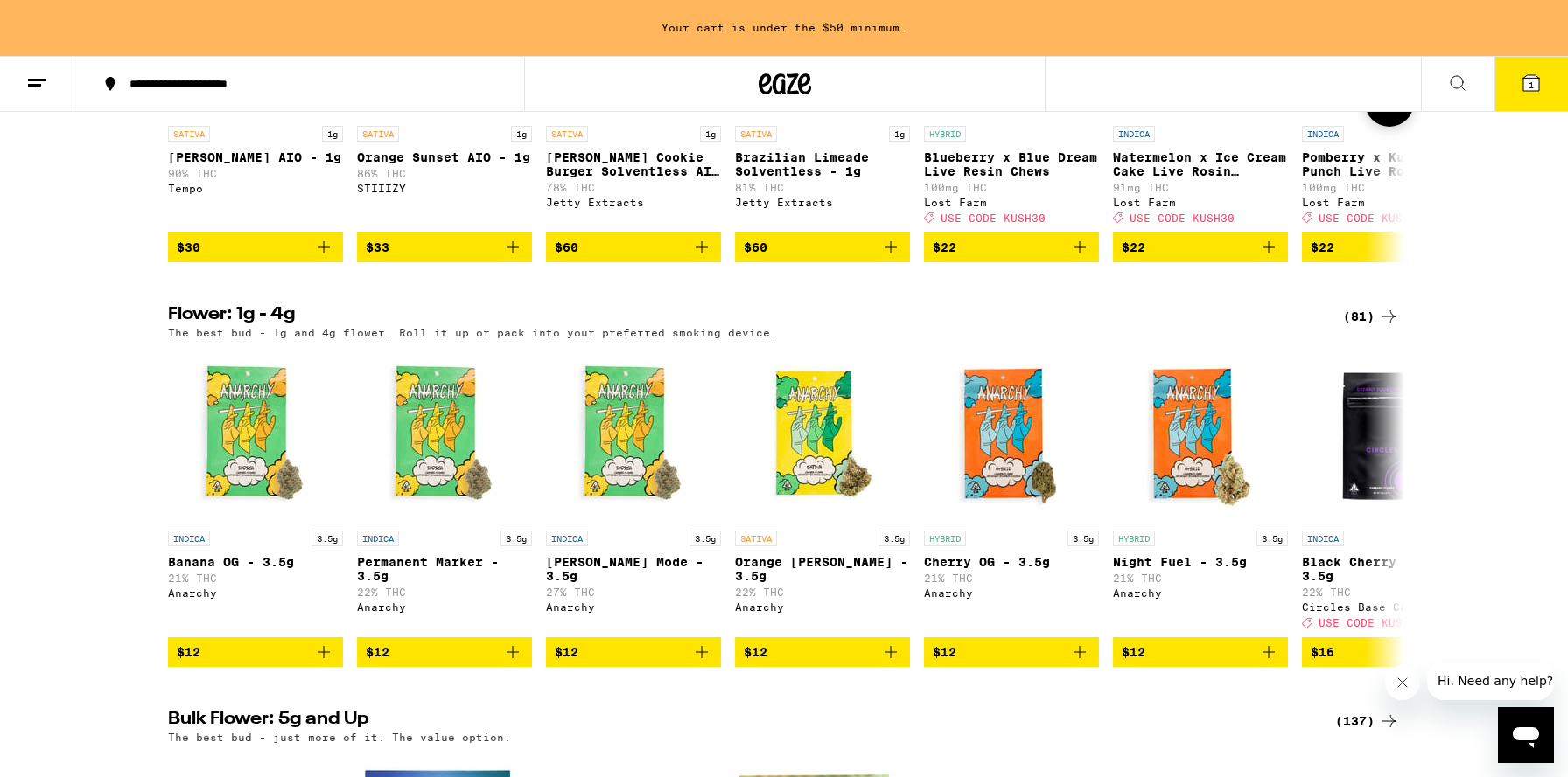
scroll to position [1621, 0]
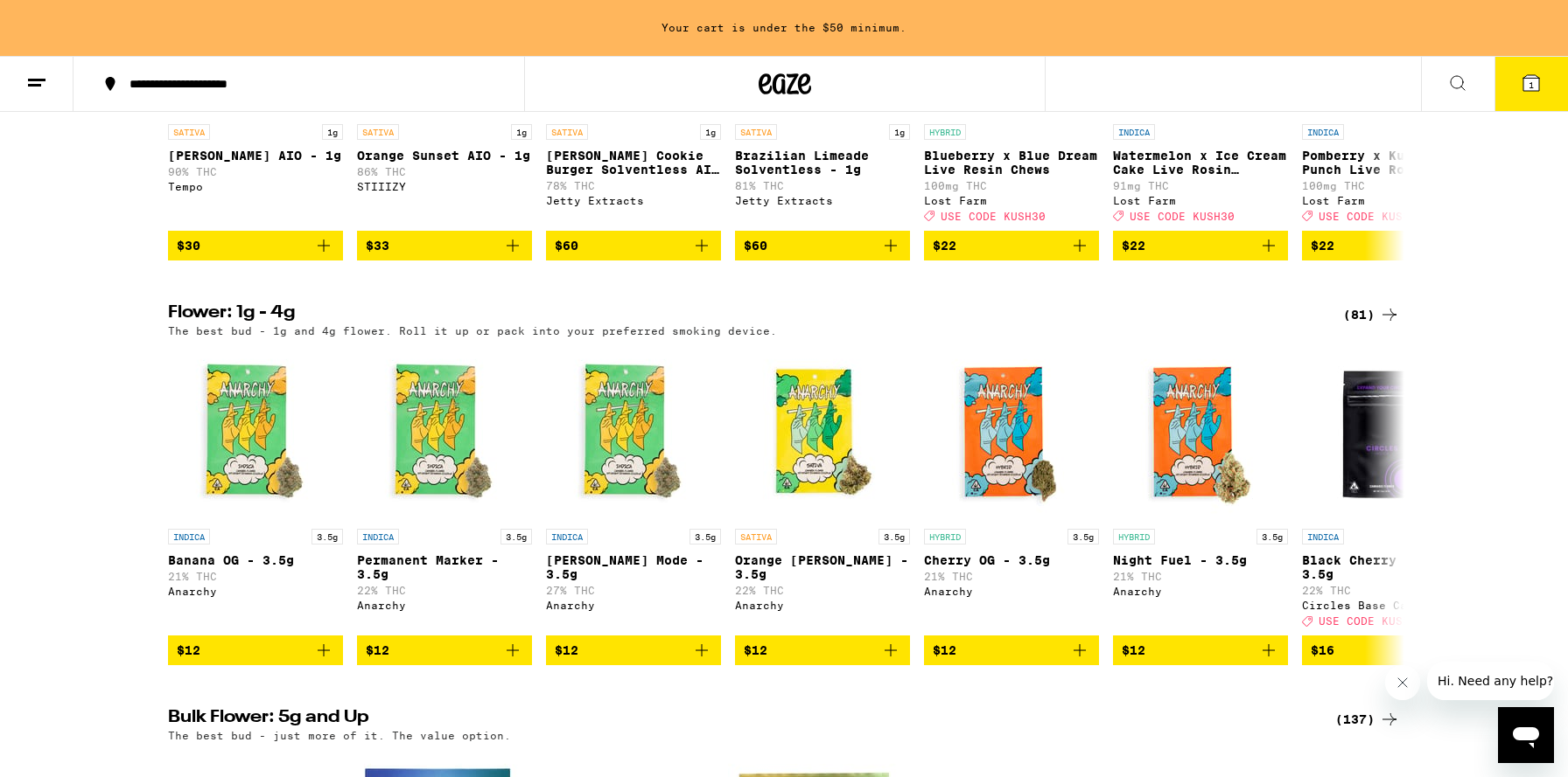
click at [1369, 326] on div "(81)" at bounding box center [1371, 315] width 57 height 21
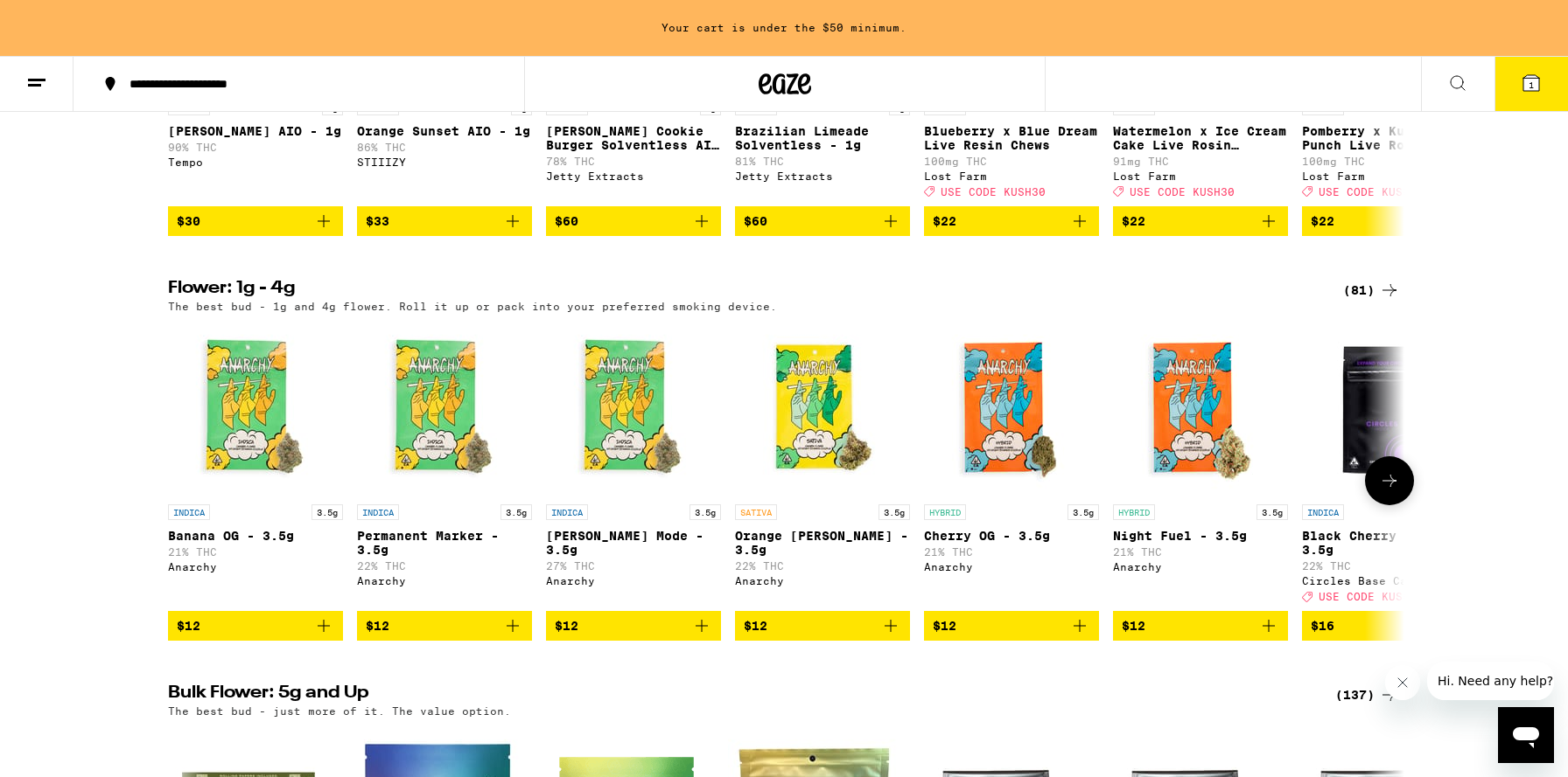
scroll to position [1646, 0]
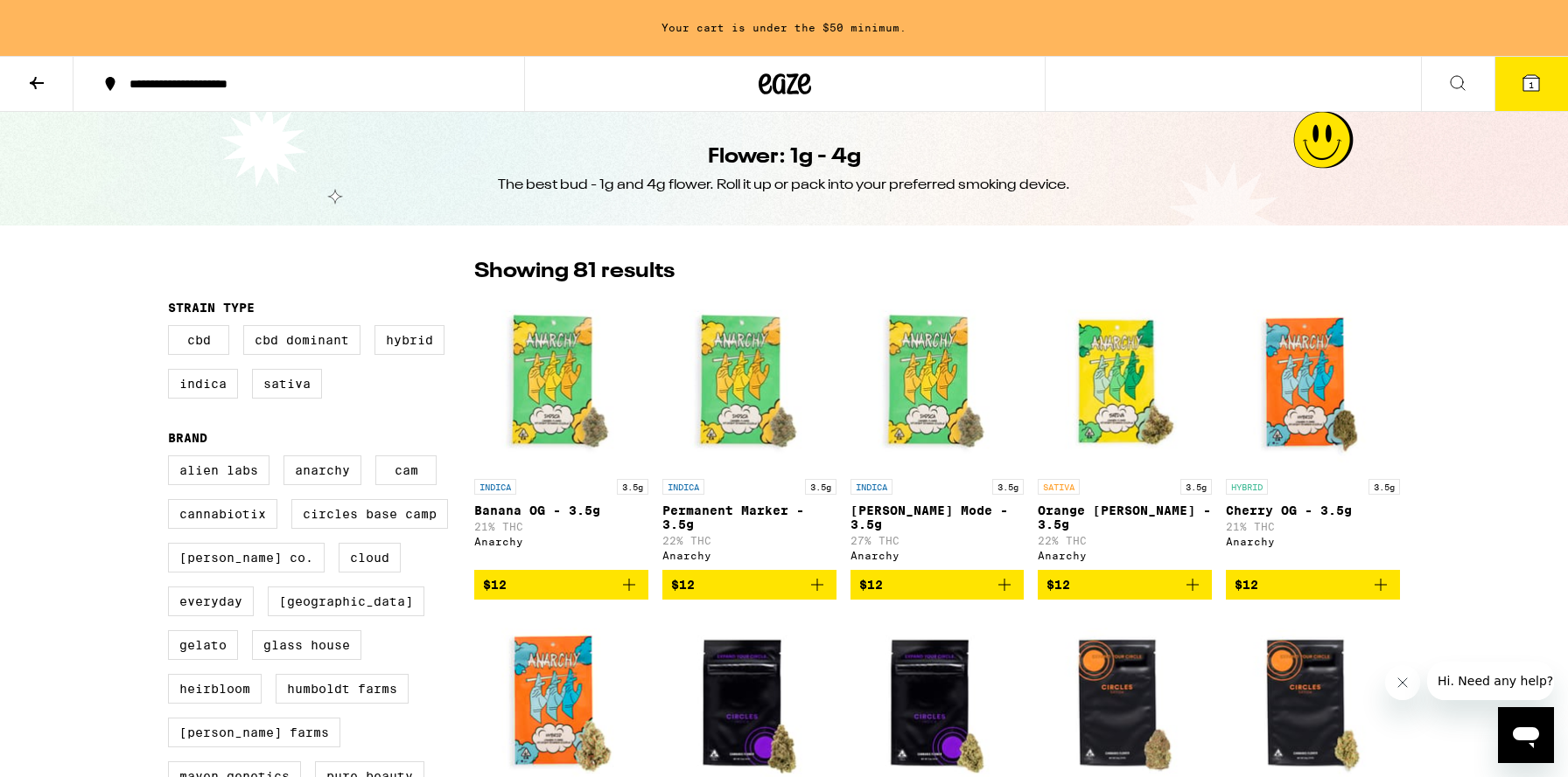
scroll to position [468, 0]
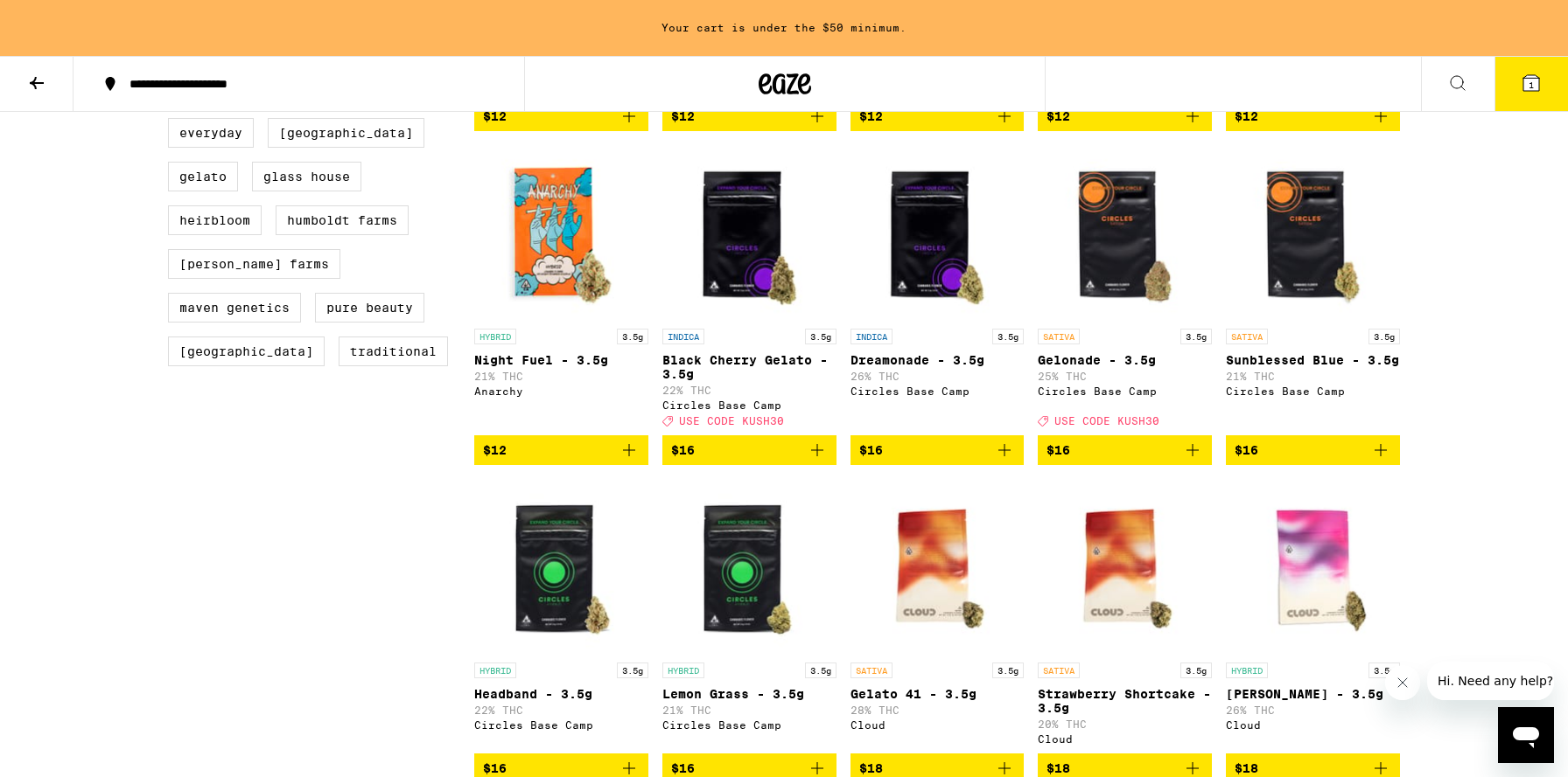
click at [1179, 462] on button "$16" at bounding box center [1124, 451] width 174 height 30
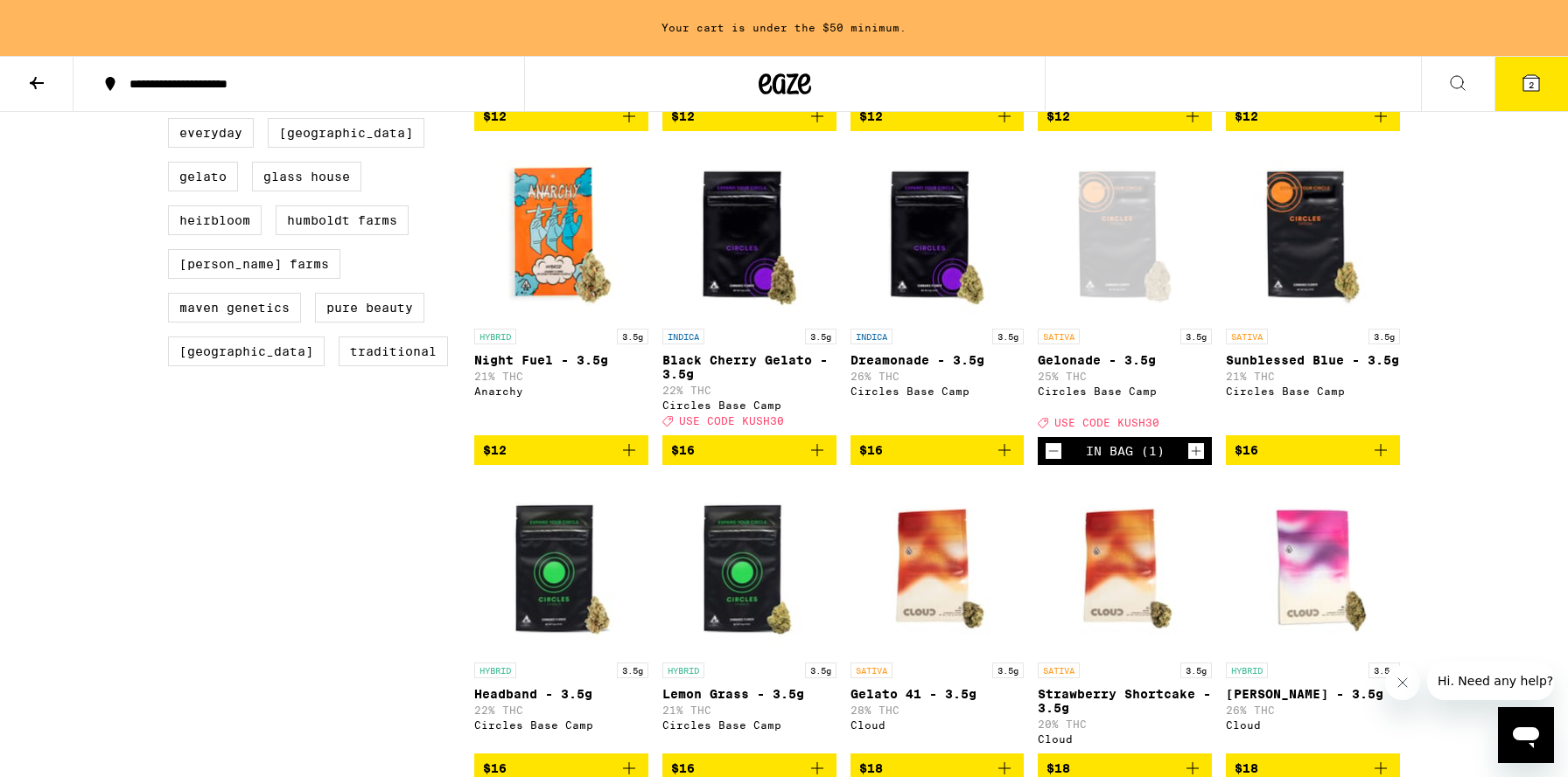
scroll to position [412, 0]
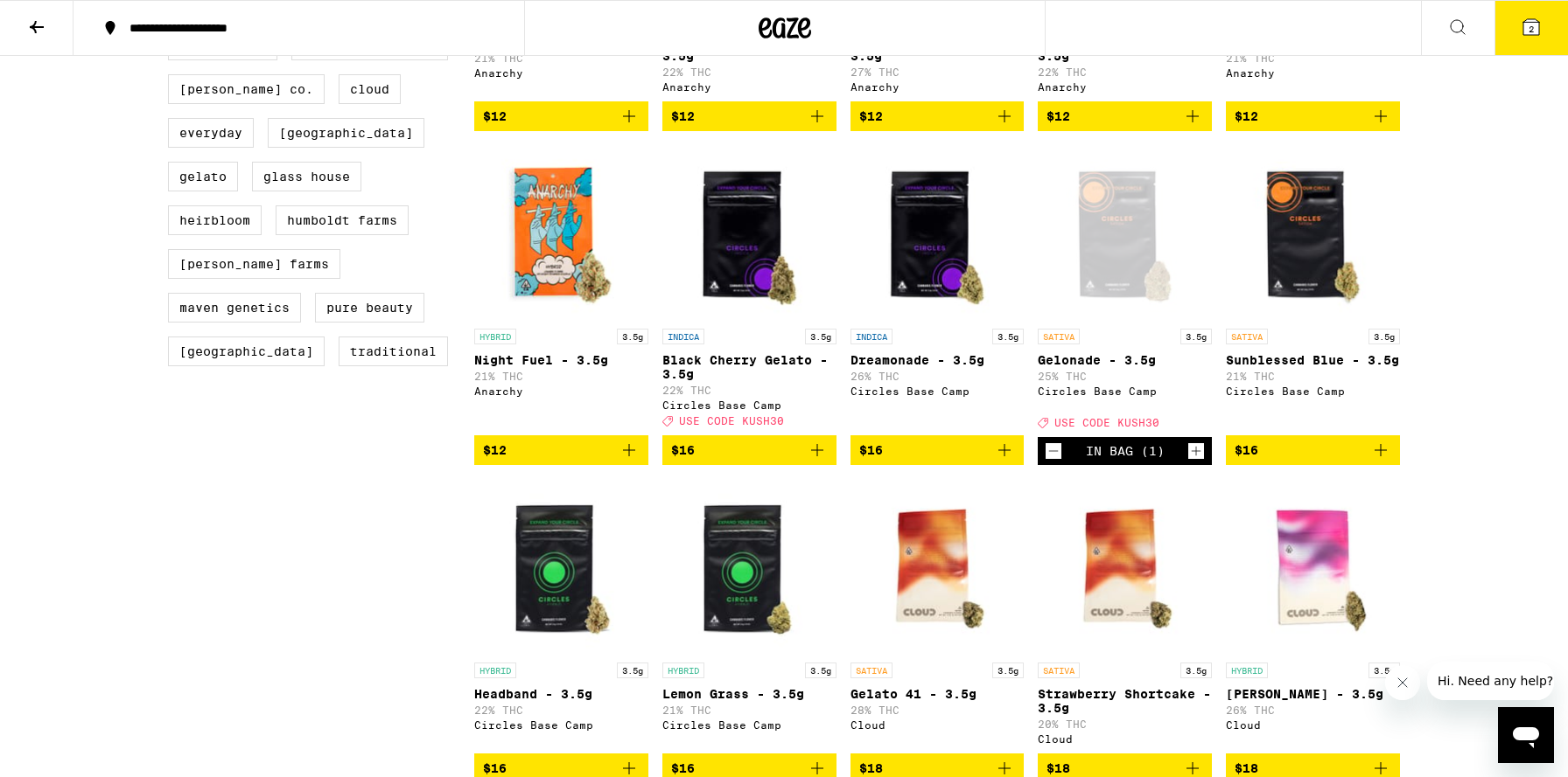
click at [1511, 37] on button "2" at bounding box center [1531, 27] width 74 height 54
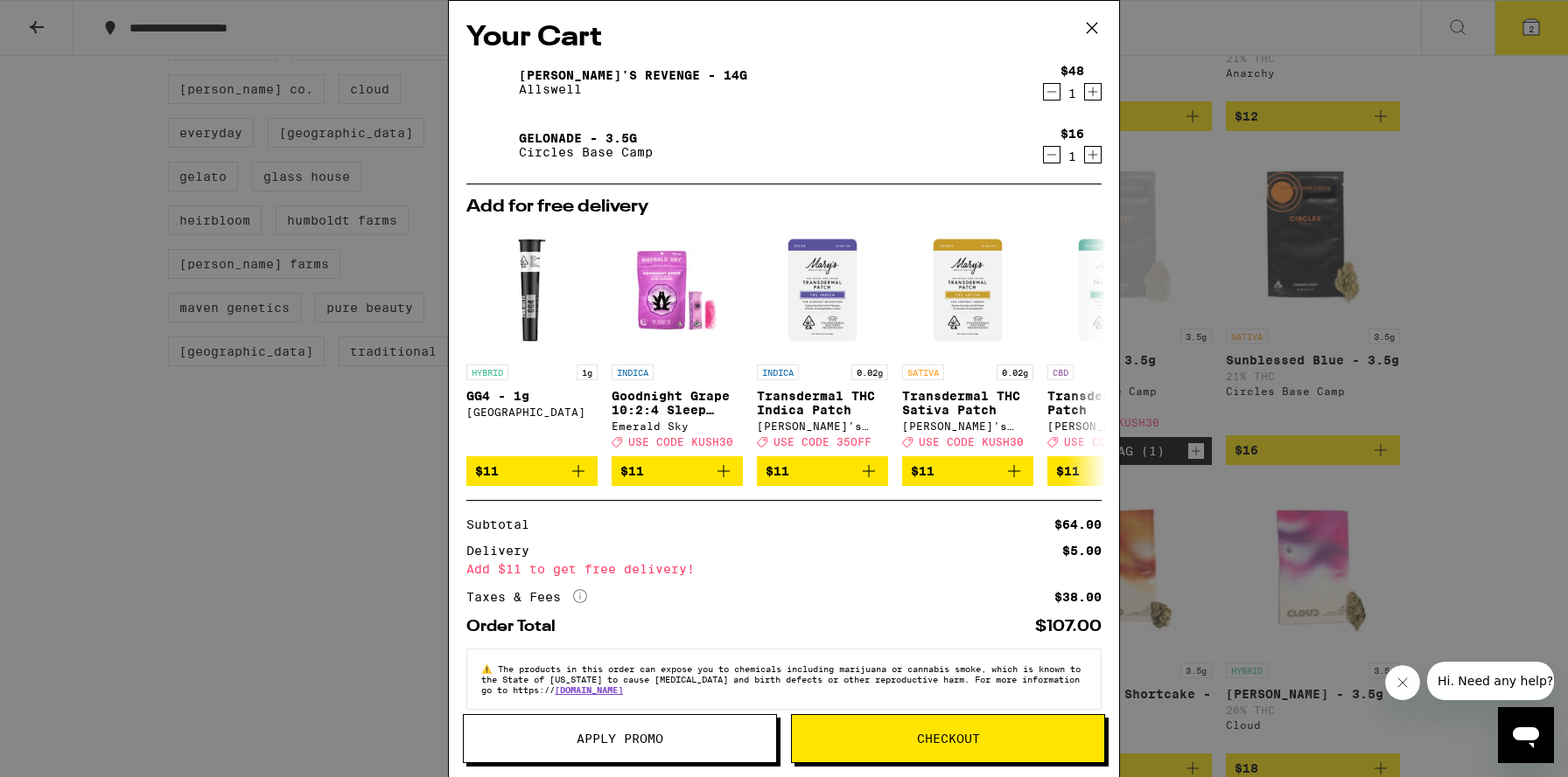
click at [602, 726] on button "Apply Promo" at bounding box center [620, 738] width 314 height 49
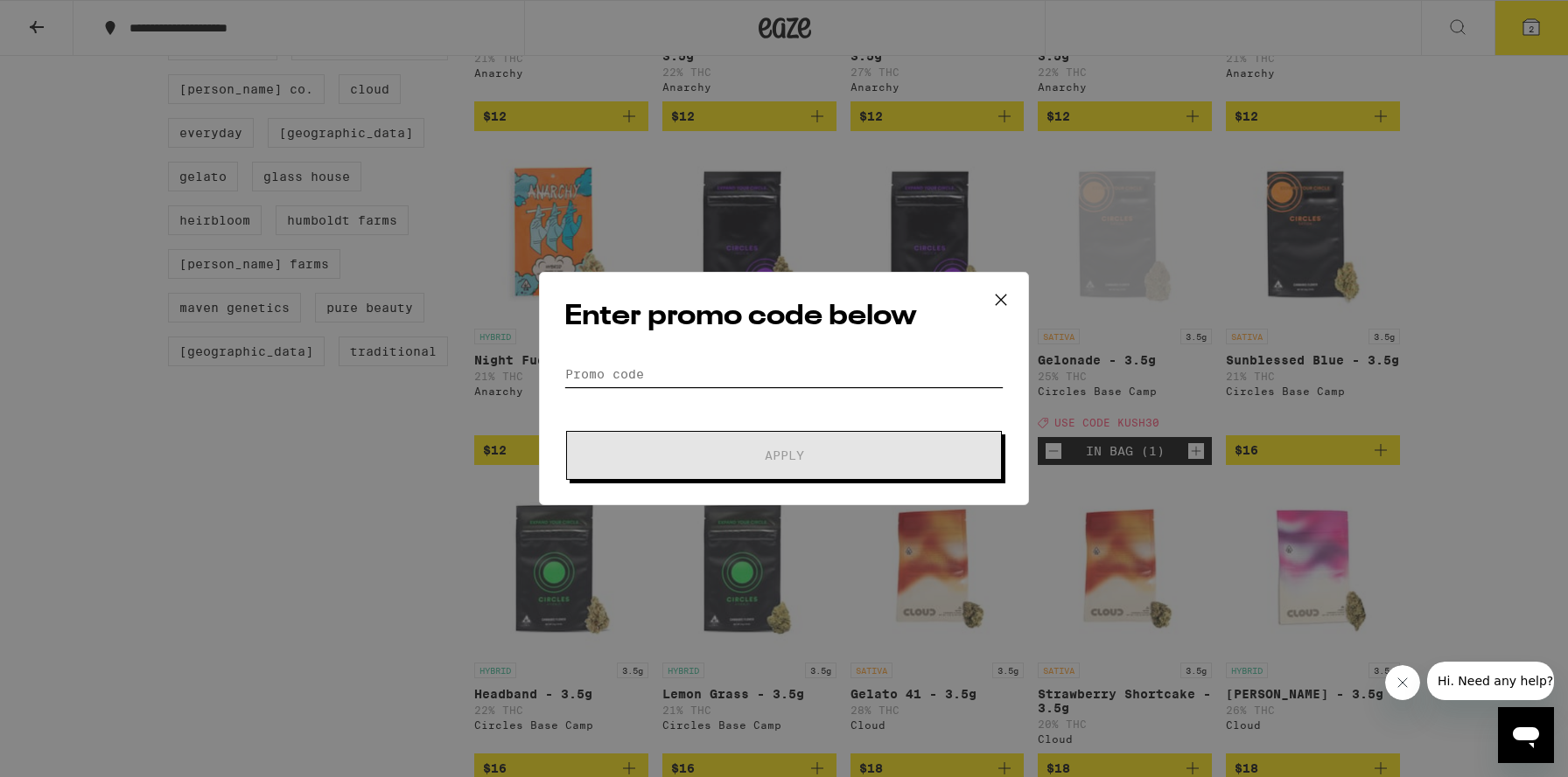
click at [654, 387] on input "Promo Code" at bounding box center [784, 374] width 439 height 27
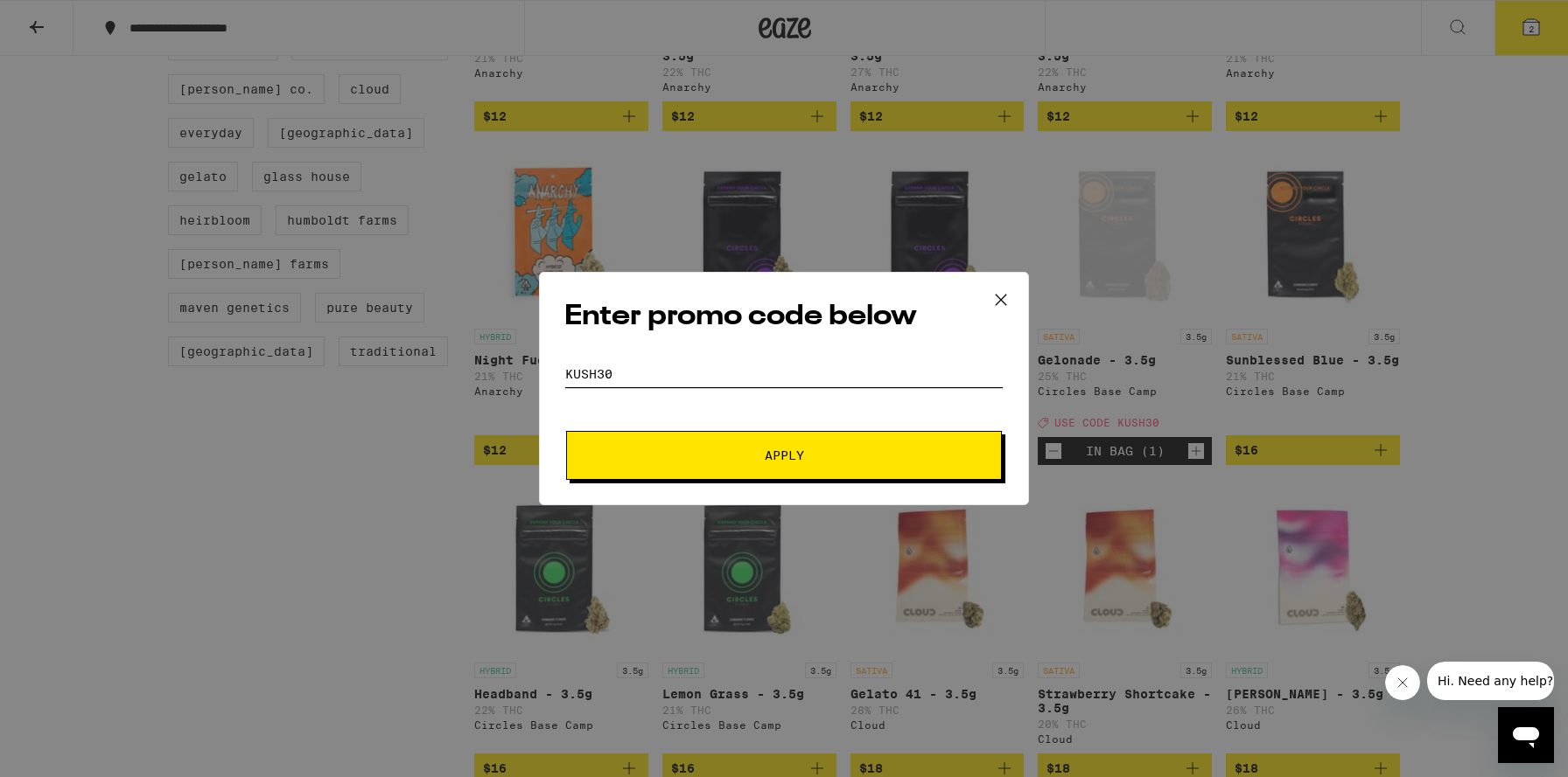
type input "kush30"
click at [666, 449] on button "Apply" at bounding box center [784, 455] width 436 height 49
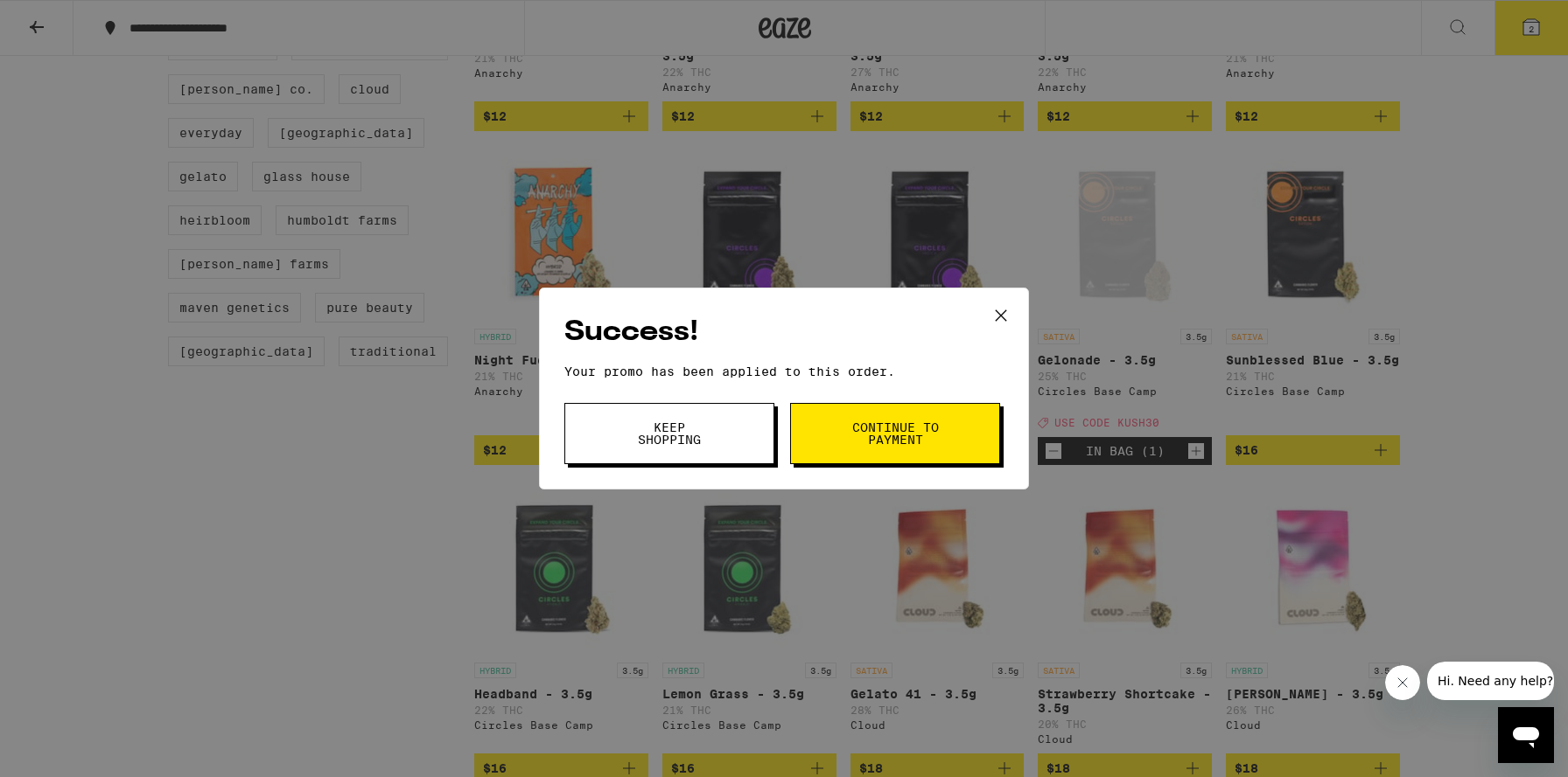
click at [853, 454] on button "Continue to payment" at bounding box center [894, 433] width 210 height 61
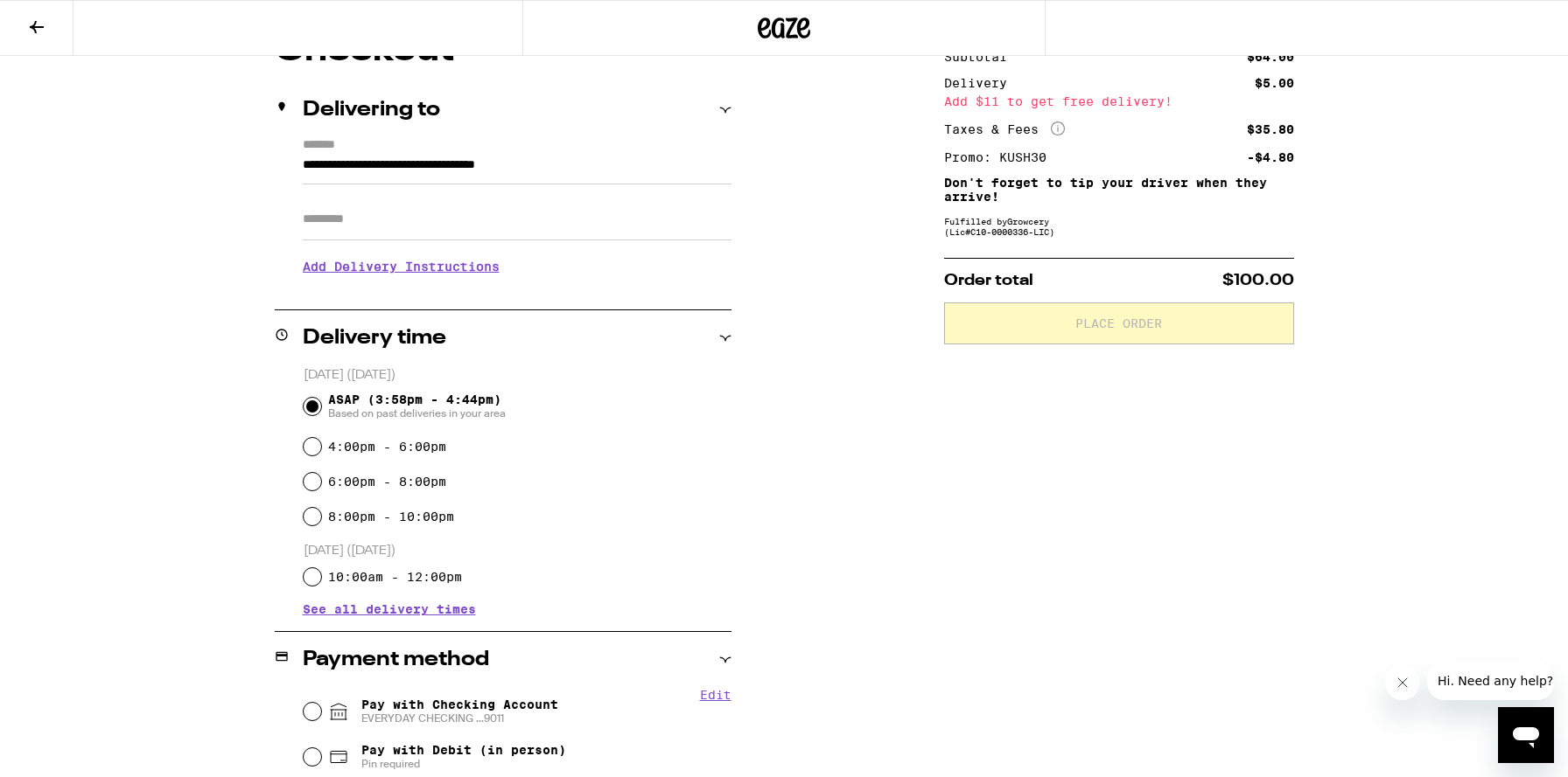
scroll to position [179, 0]
click at [611, 233] on input "Apt/Suite" at bounding box center [516, 218] width 429 height 42
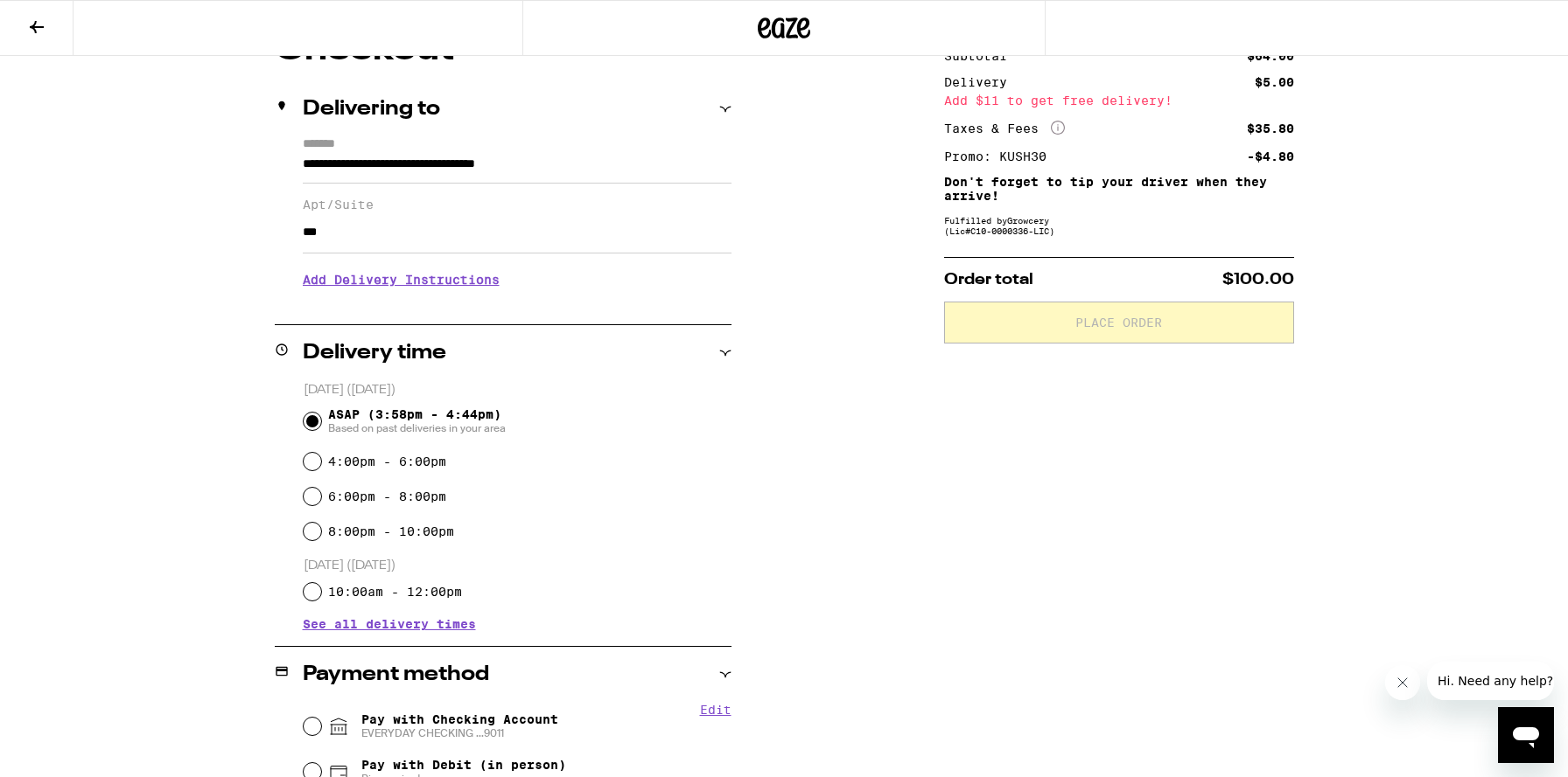
type input "***"
click at [740, 445] on div "**********" at bounding box center [784, 533] width 1260 height 1002
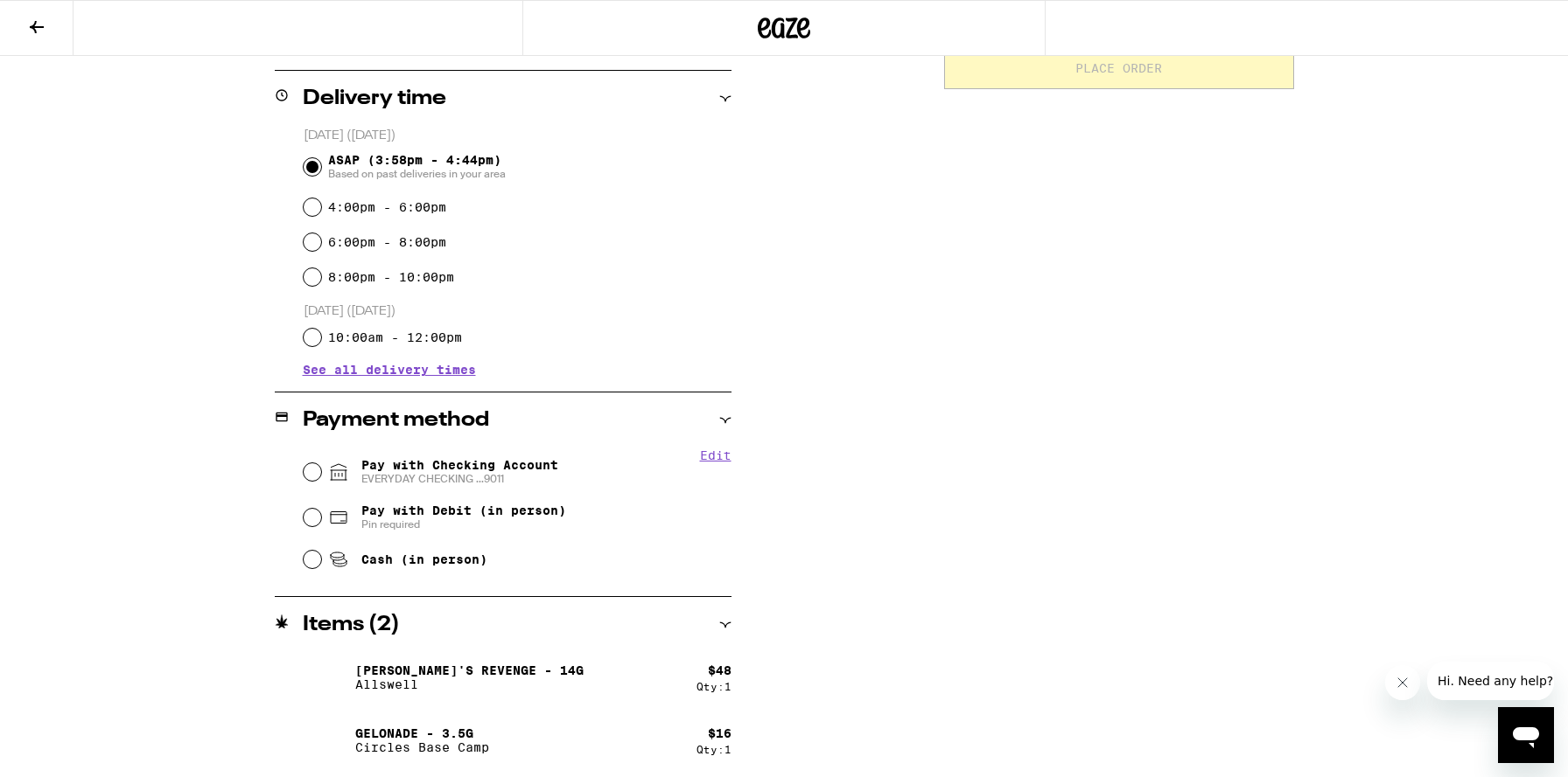
scroll to position [436, 0]
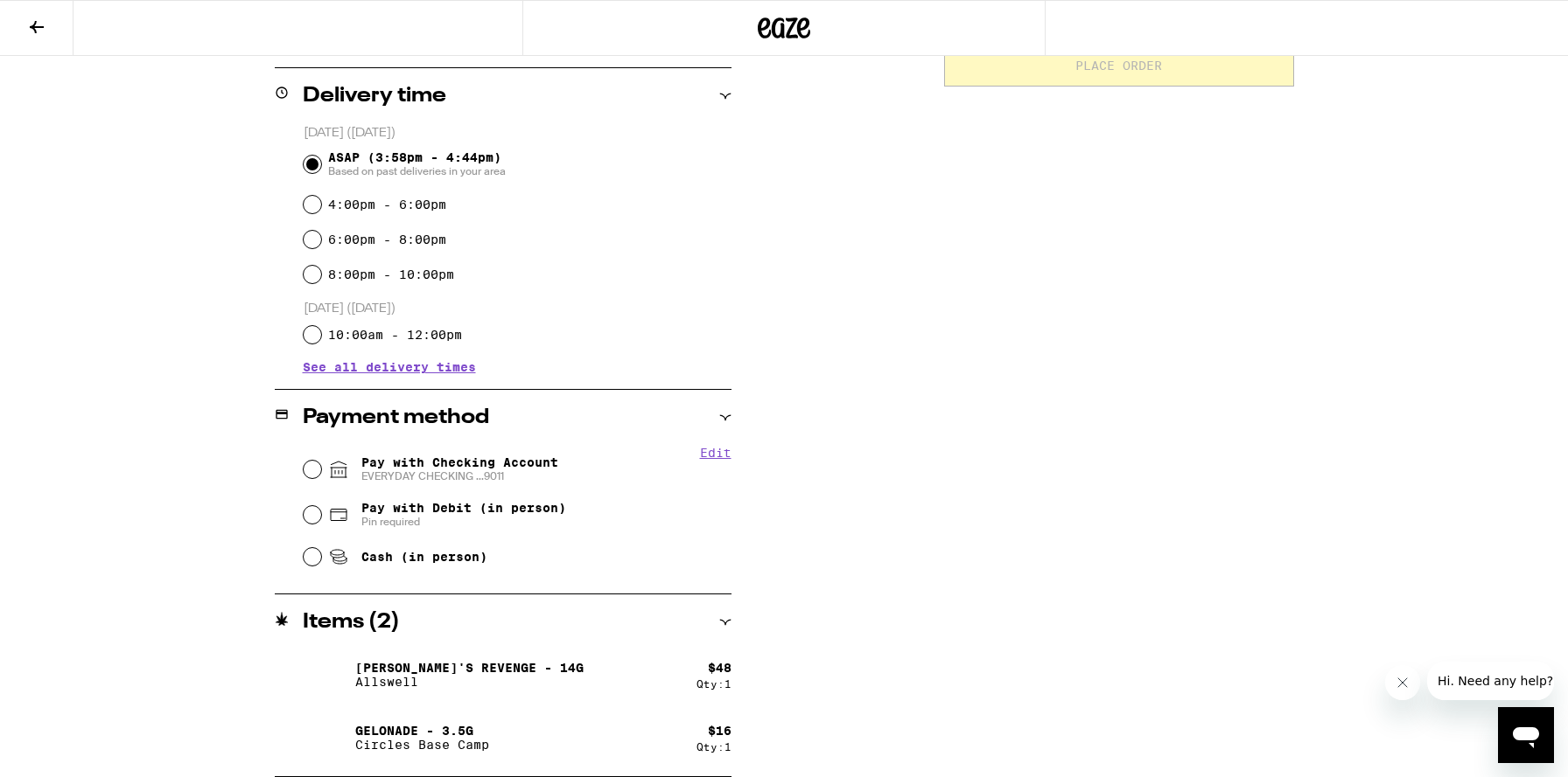
click at [295, 517] on div "Edit Pay with Checking Account EVERYDAY CHECKING ...9011 Pay with Debit (in per…" at bounding box center [503, 511] width 457 height 130
click at [309, 514] on input "Pay with Debit (in person) Pin required" at bounding box center [312, 515] width 18 height 18
radio input "true"
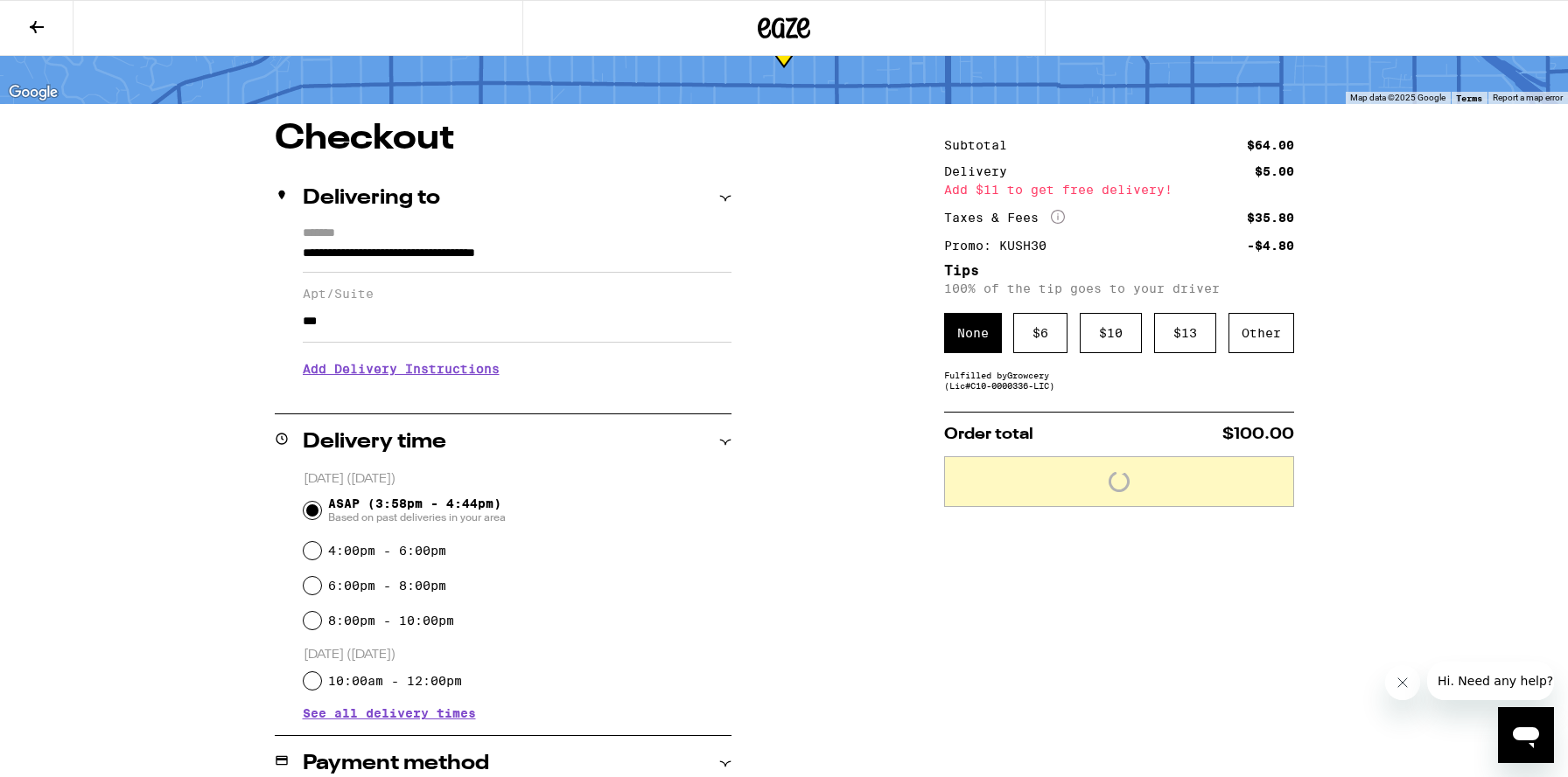
scroll to position [0, 0]
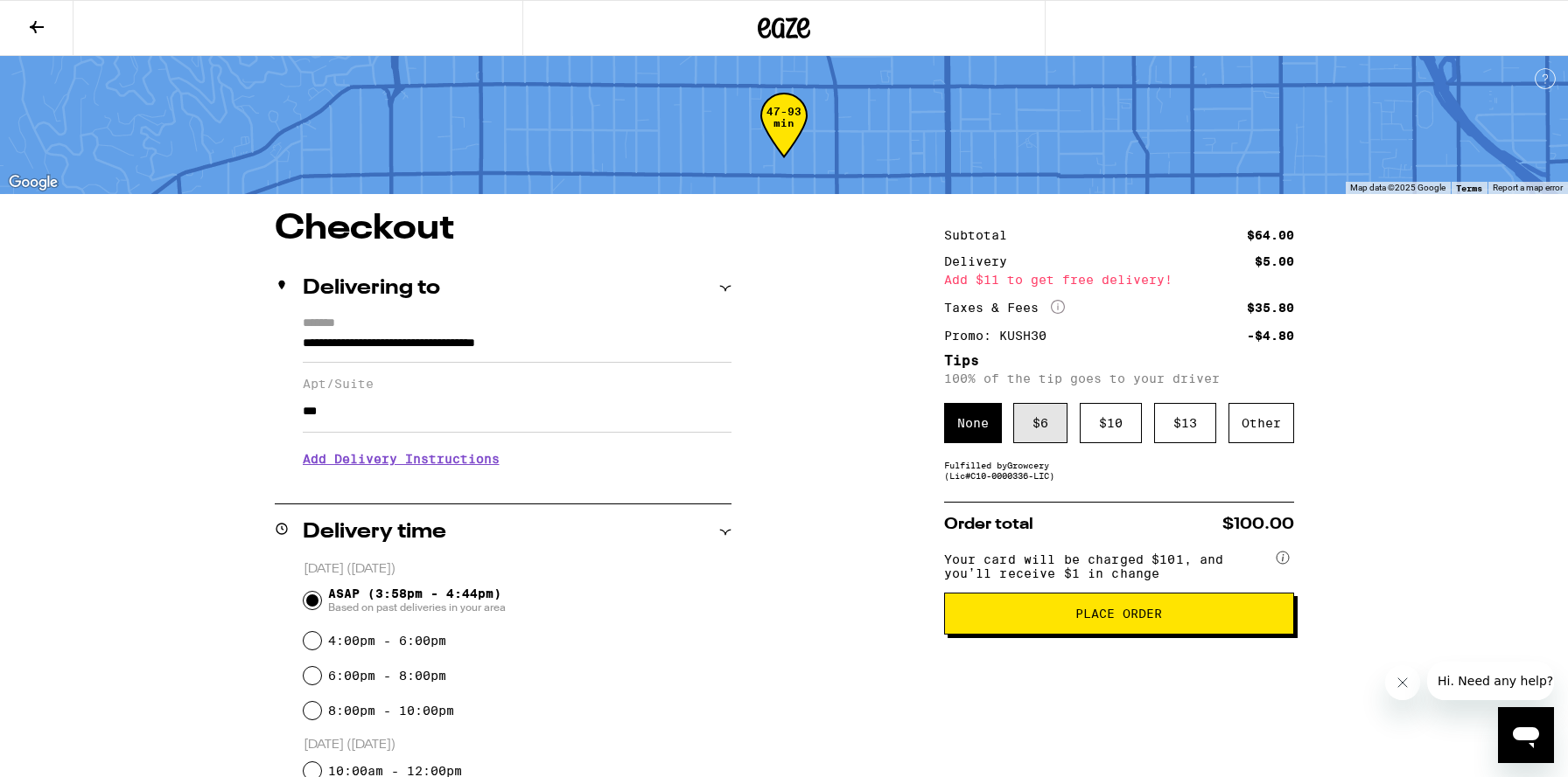
click at [1027, 443] on div "$ 6" at bounding box center [1040, 422] width 54 height 40
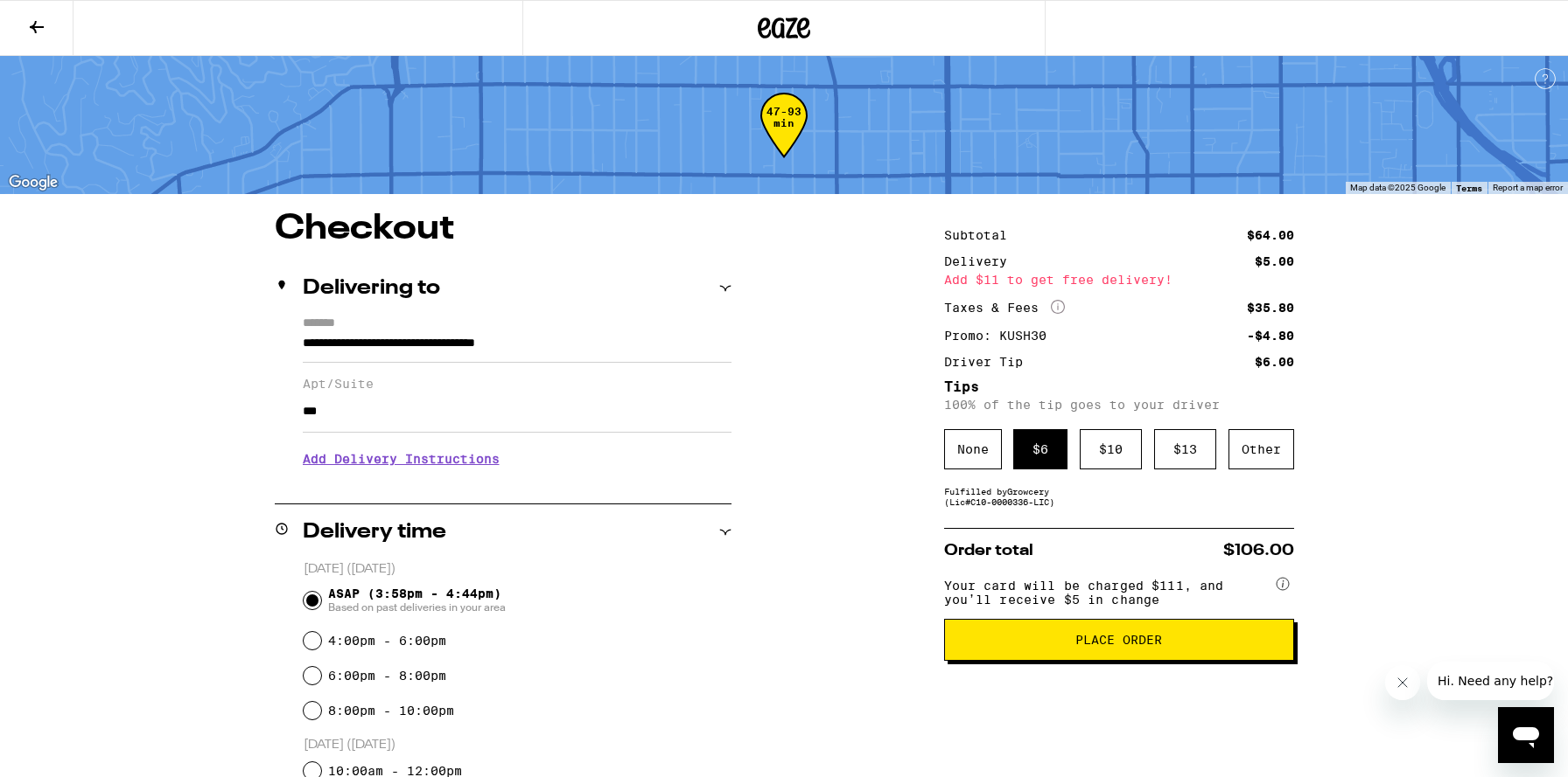
click at [1042, 661] on button "Place Order" at bounding box center [1119, 640] width 350 height 42
